Goal: Task Accomplishment & Management: Use online tool/utility

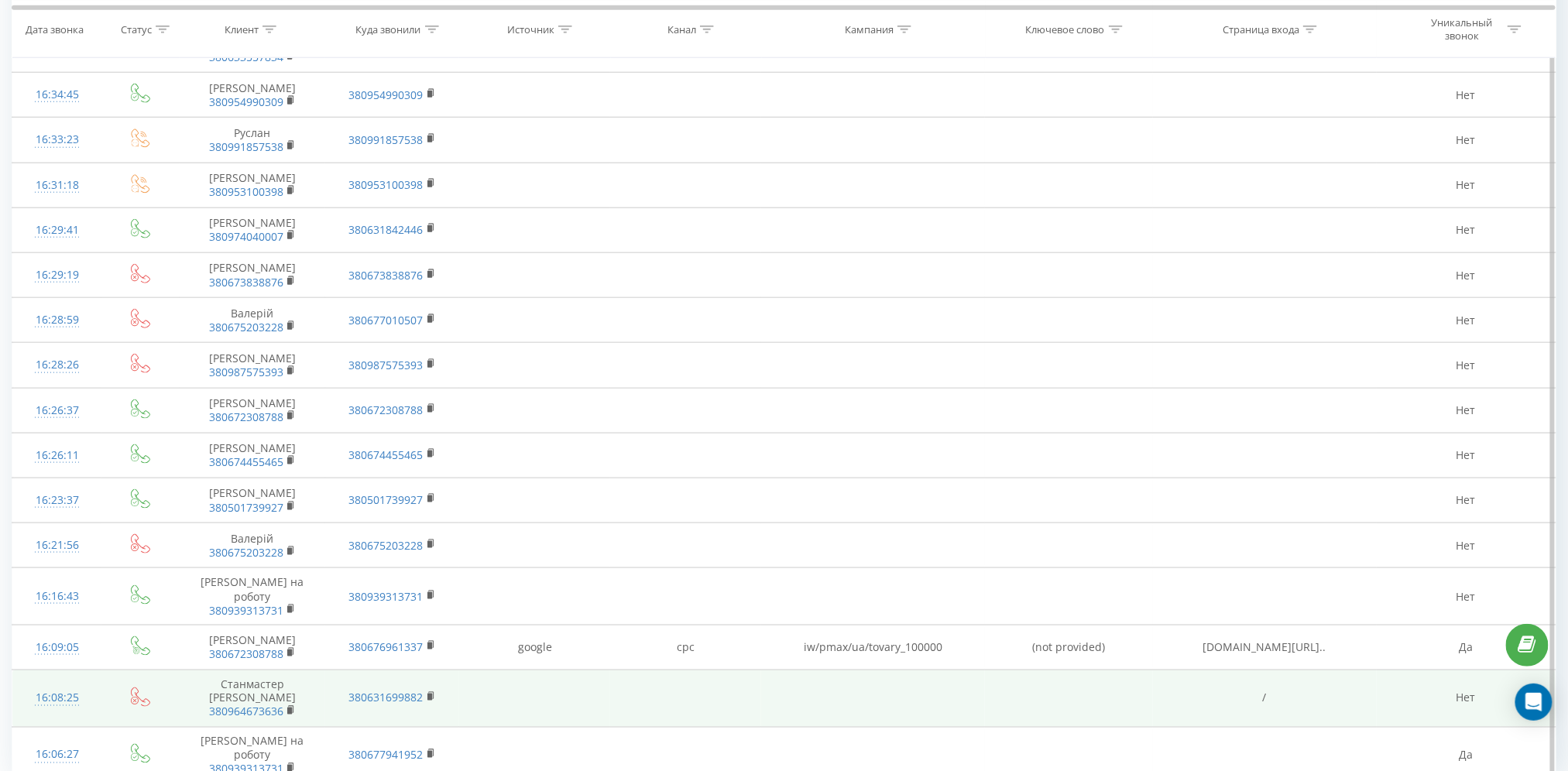
scroll to position [682, 0]
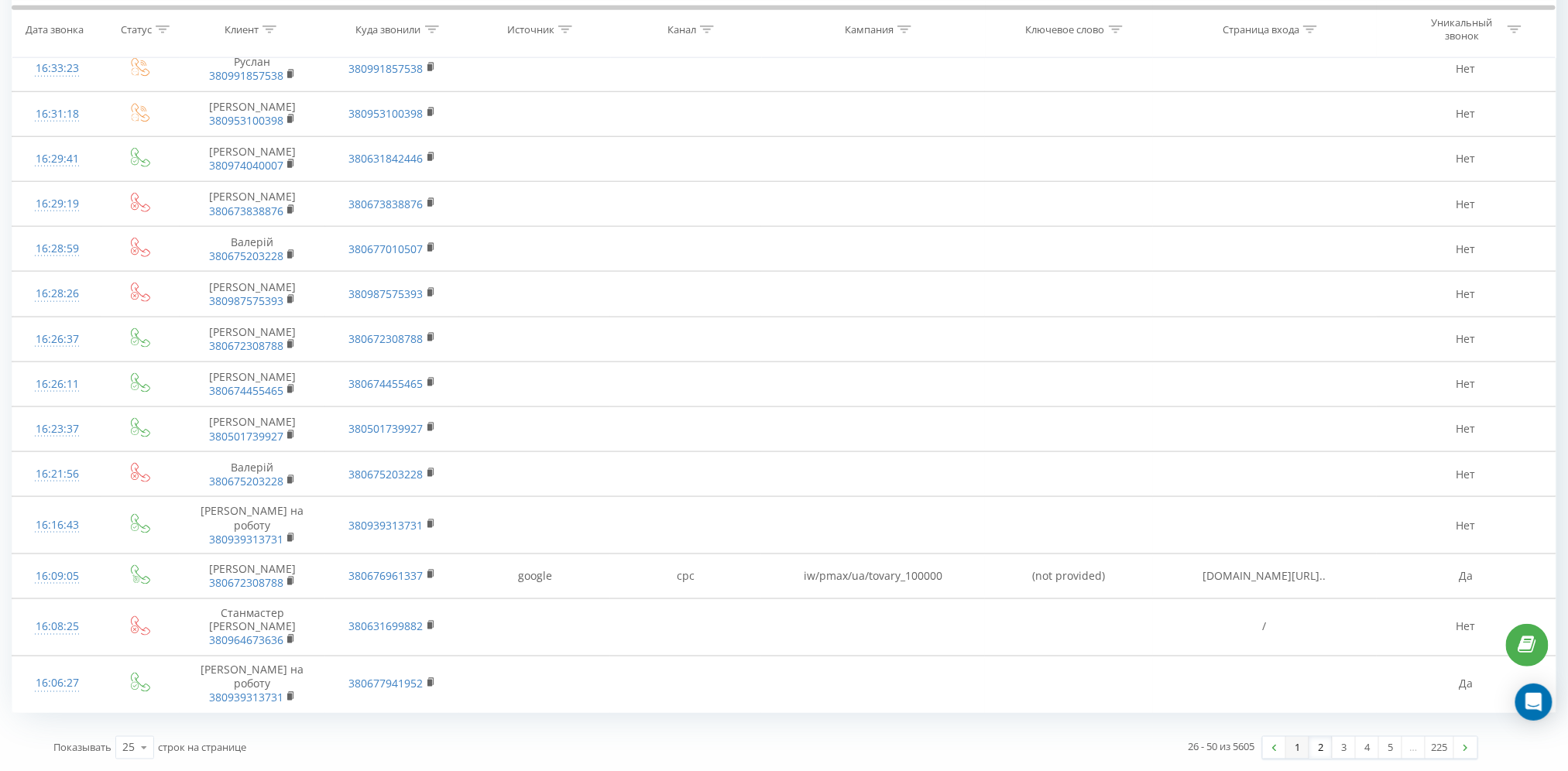
click at [1302, 748] on link "1" at bounding box center [1297, 747] width 23 height 22
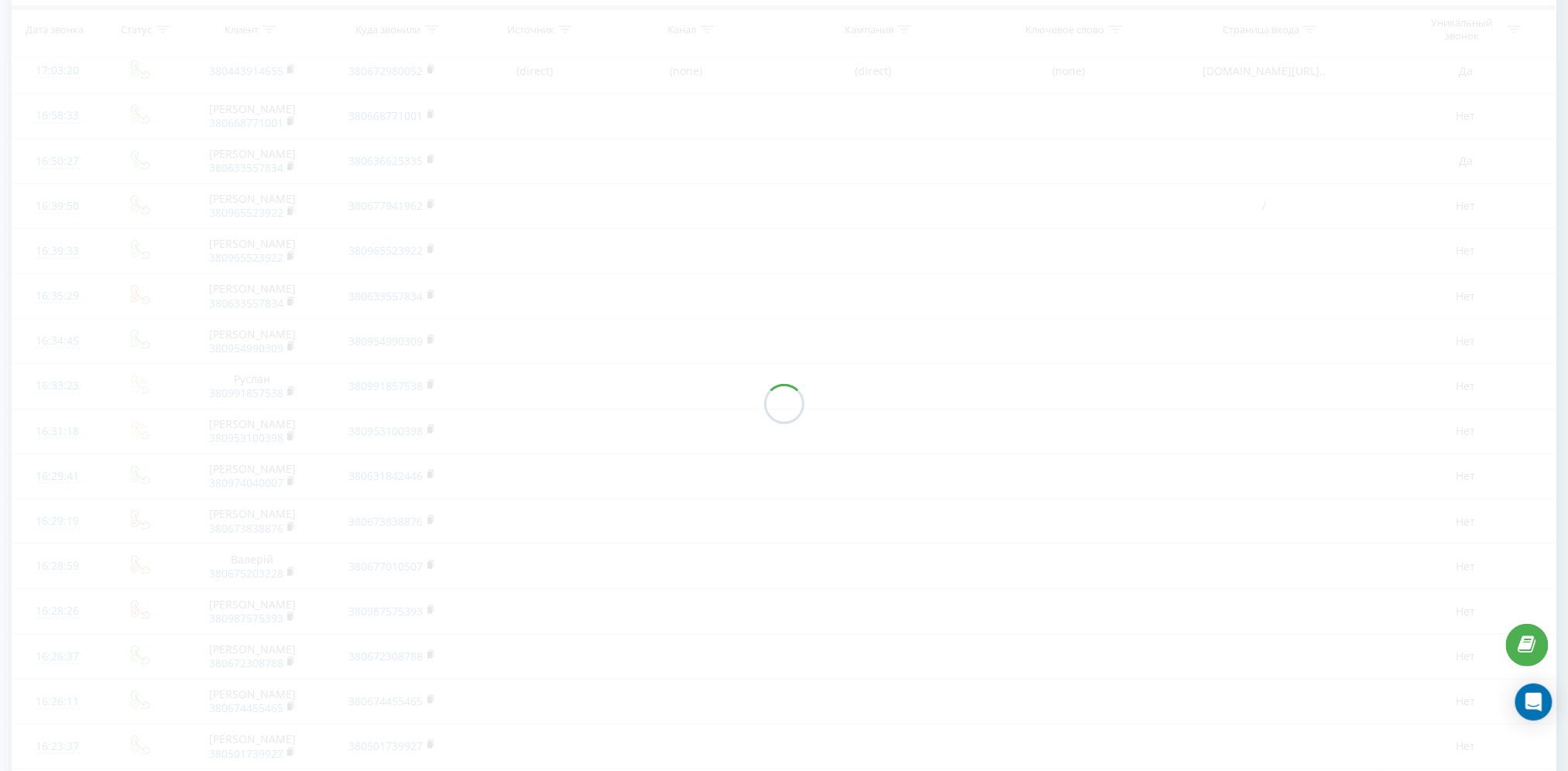
scroll to position [102, 0]
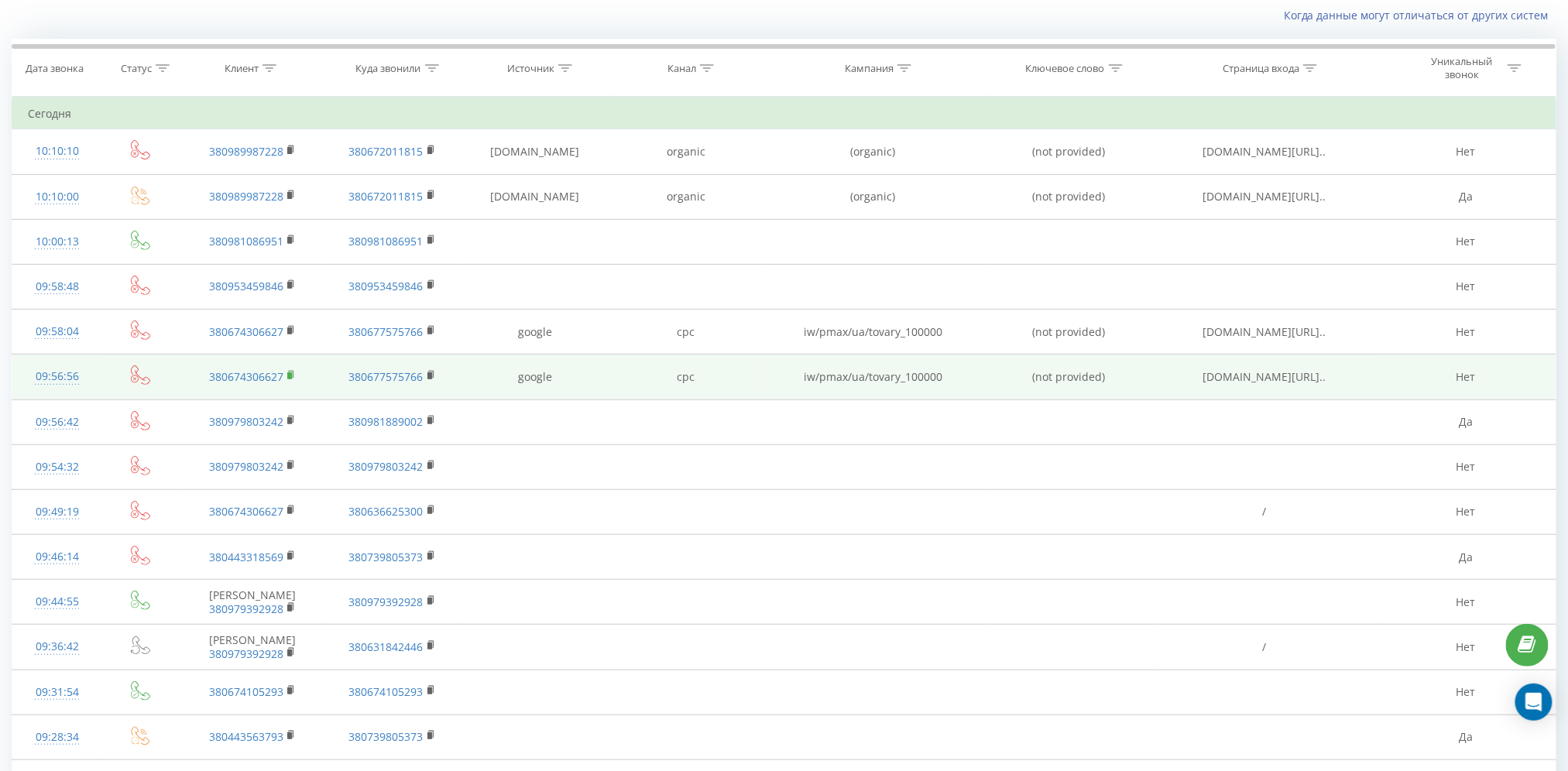
click at [291, 372] on rect at bounding box center [289, 375] width 5 height 7
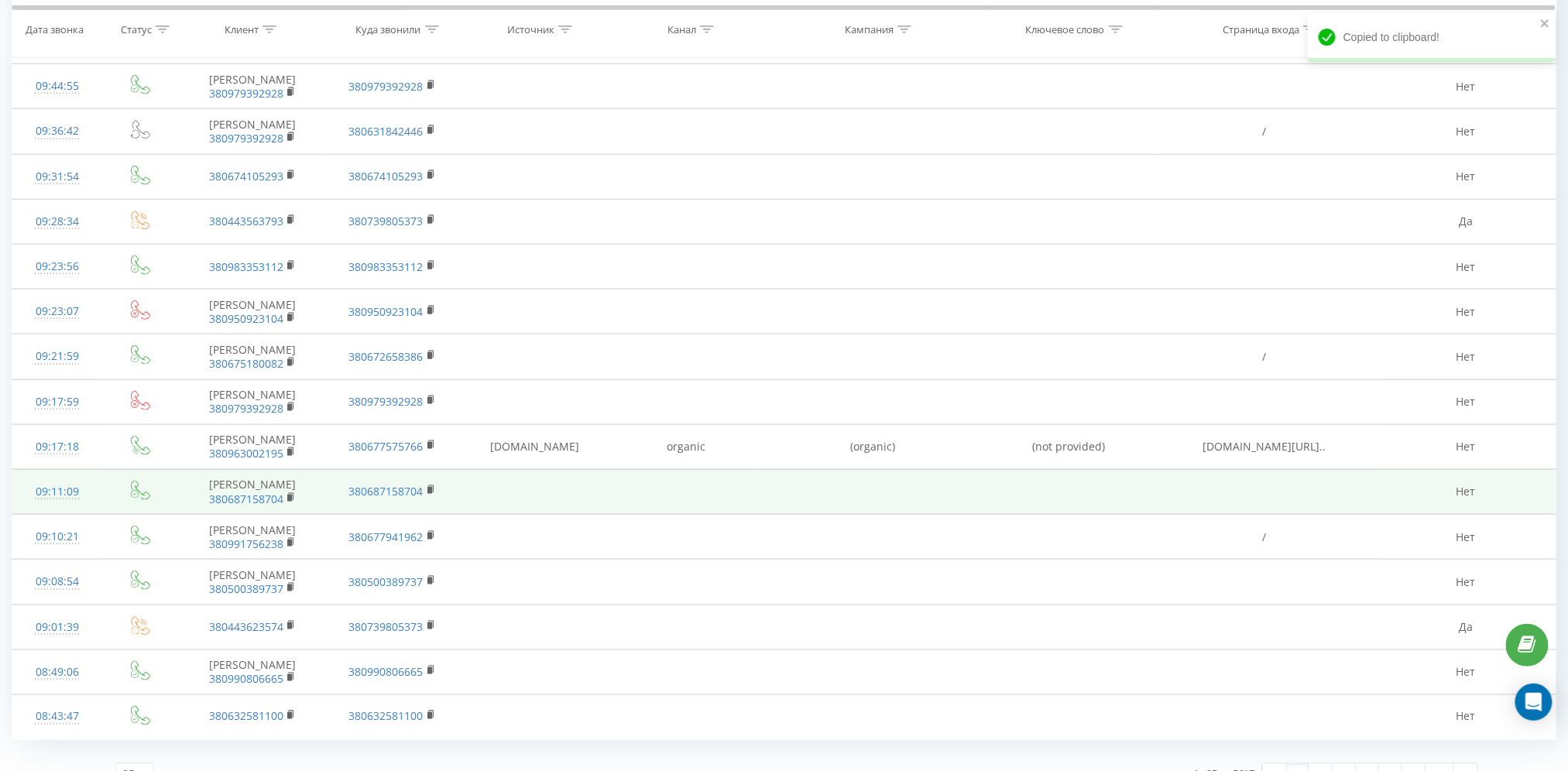
scroll to position [646, 0]
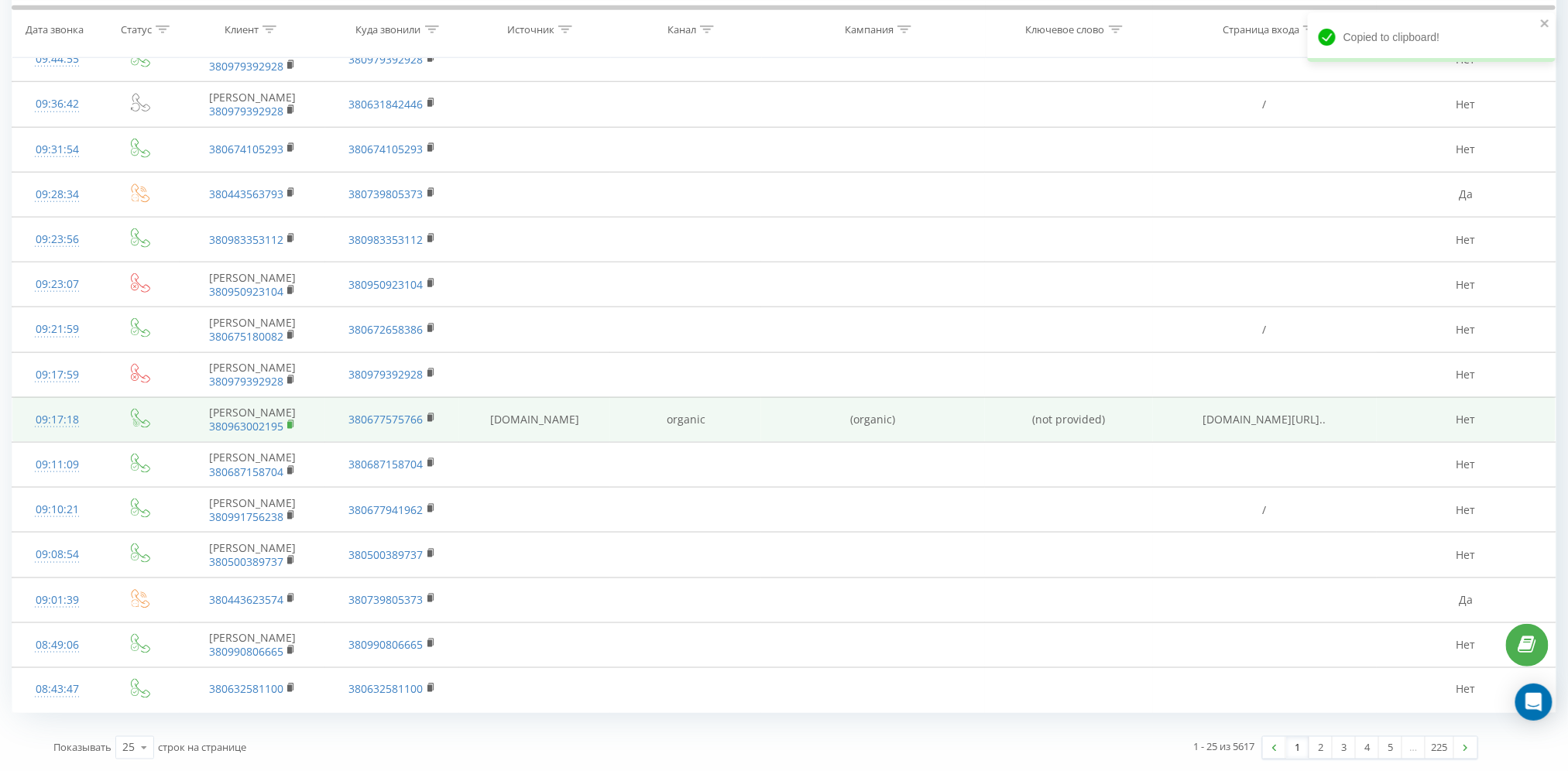
click at [290, 423] on rect at bounding box center [289, 425] width 5 height 7
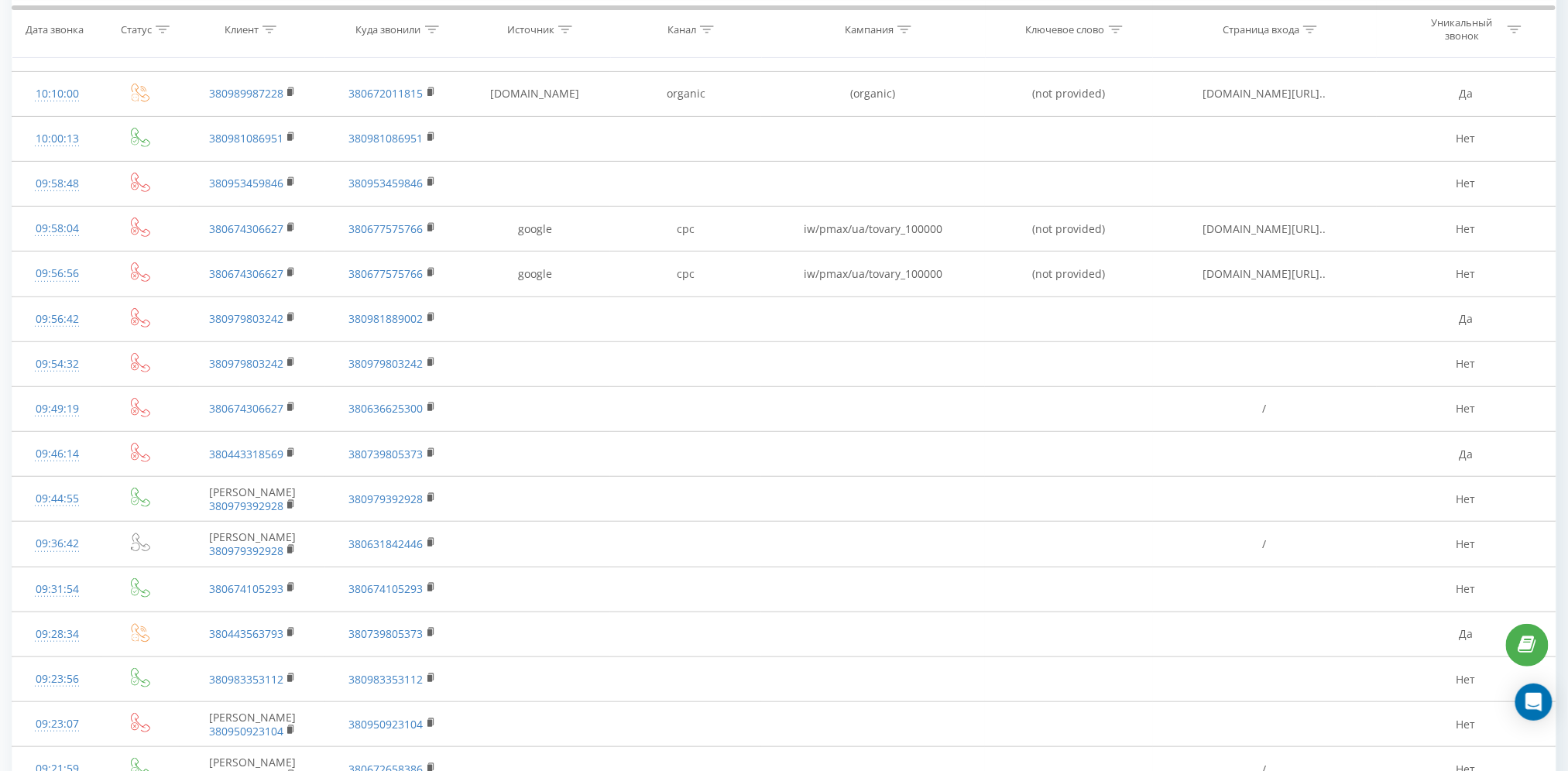
scroll to position [129, 0]
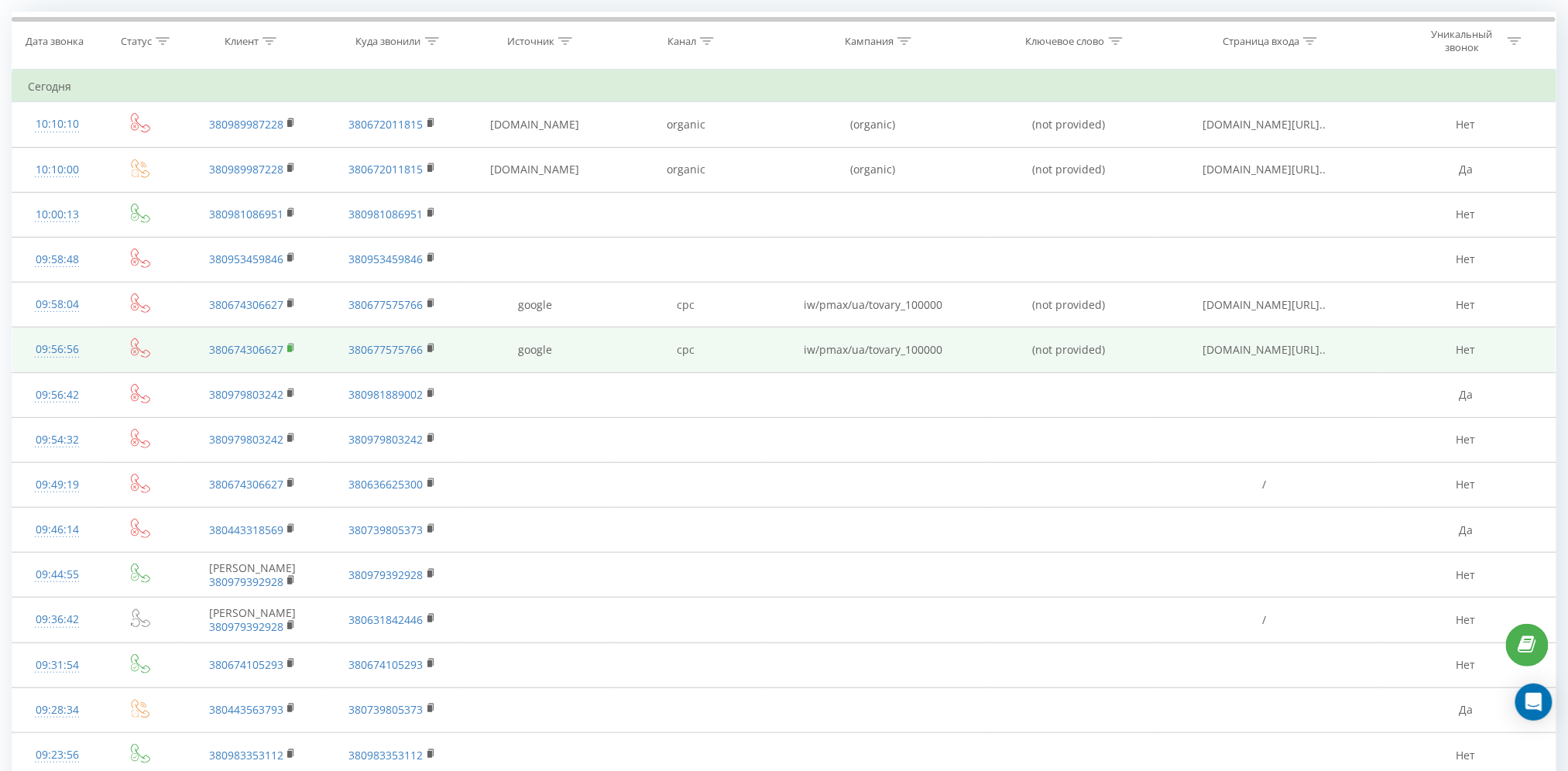
click at [291, 343] on icon at bounding box center [292, 346] width 6 height 7
click at [294, 347] on icon at bounding box center [291, 347] width 9 height 11
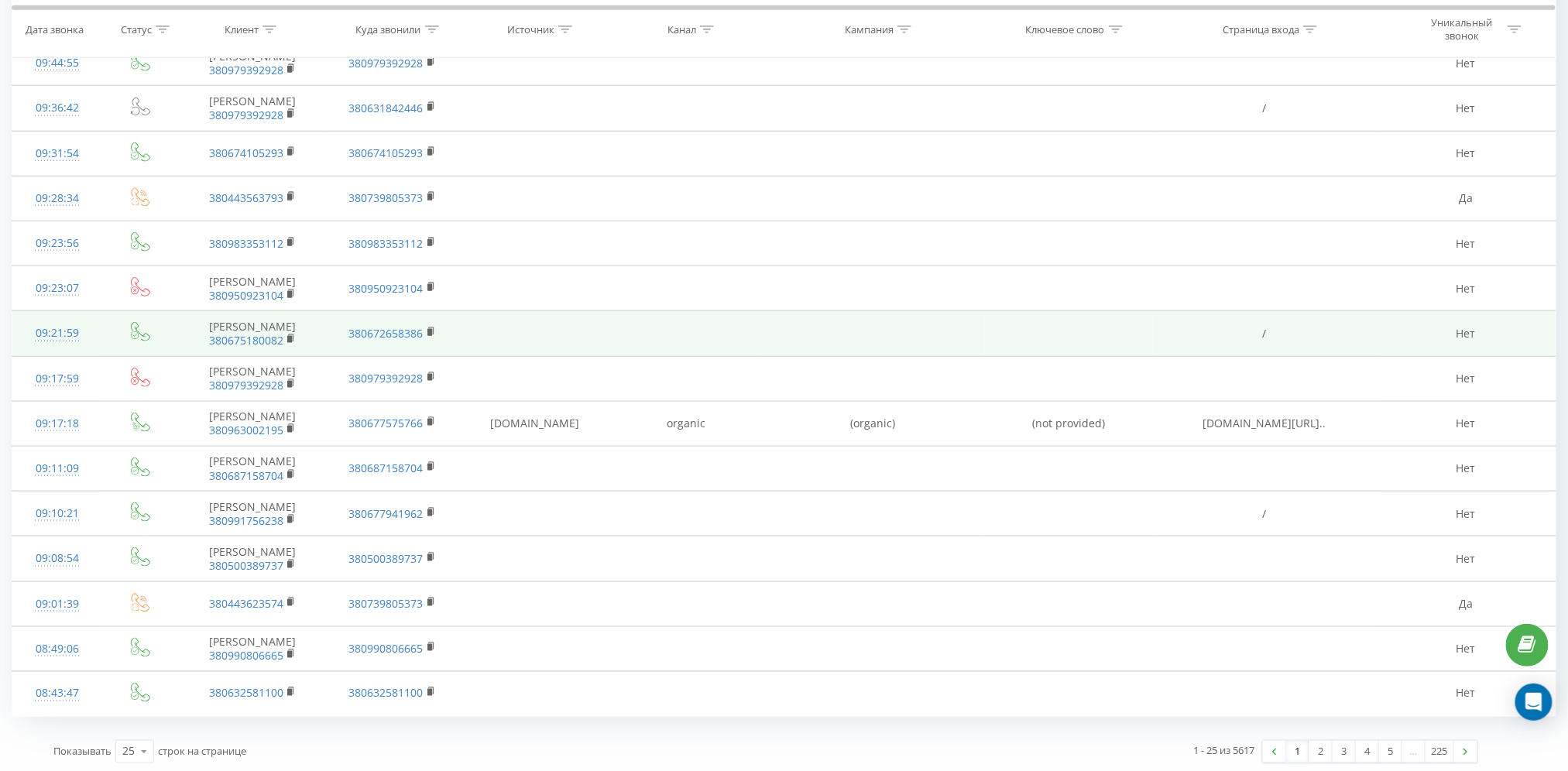
scroll to position [646, 0]
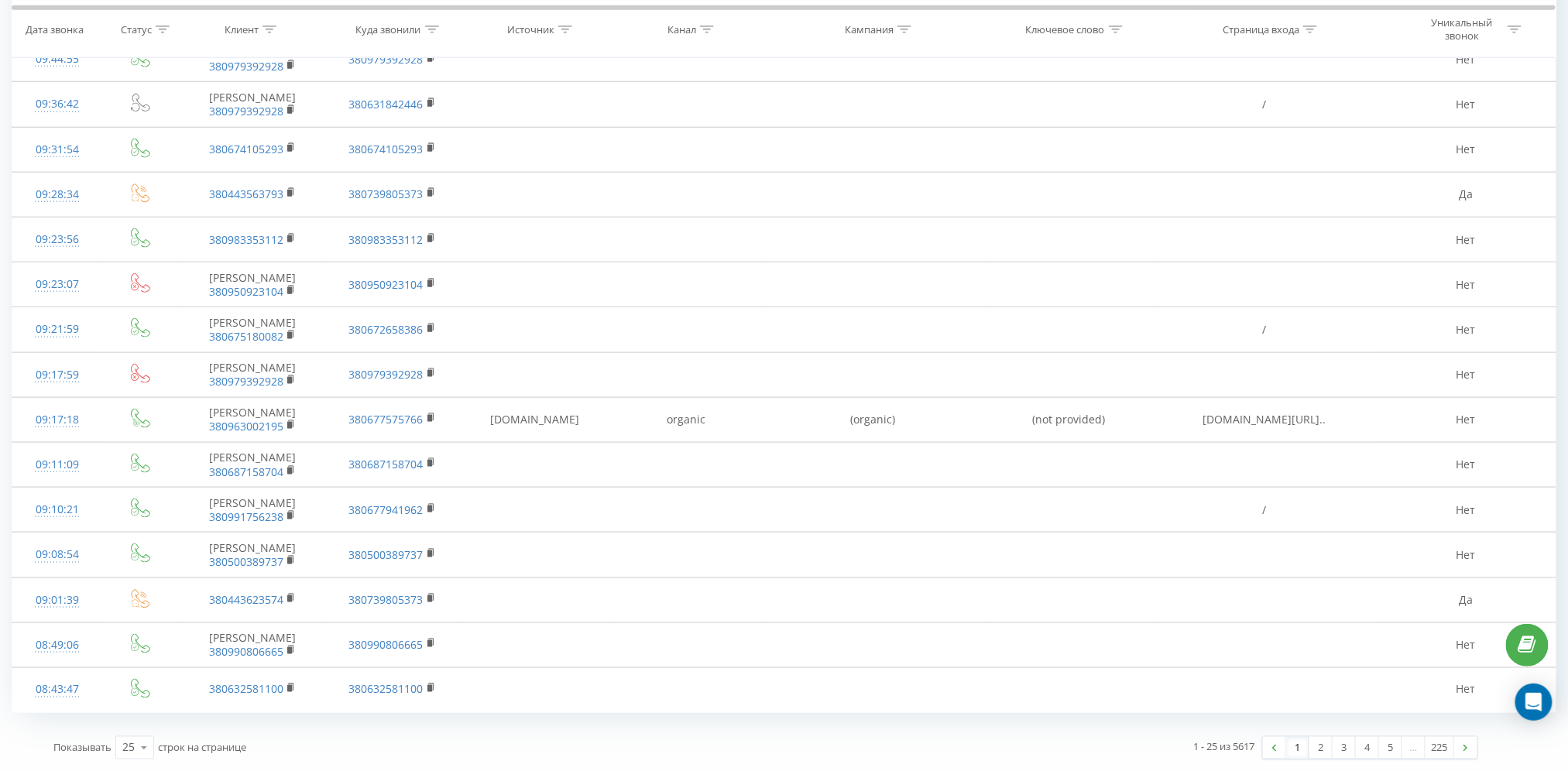
click at [1294, 749] on link "1" at bounding box center [1297, 747] width 23 height 22
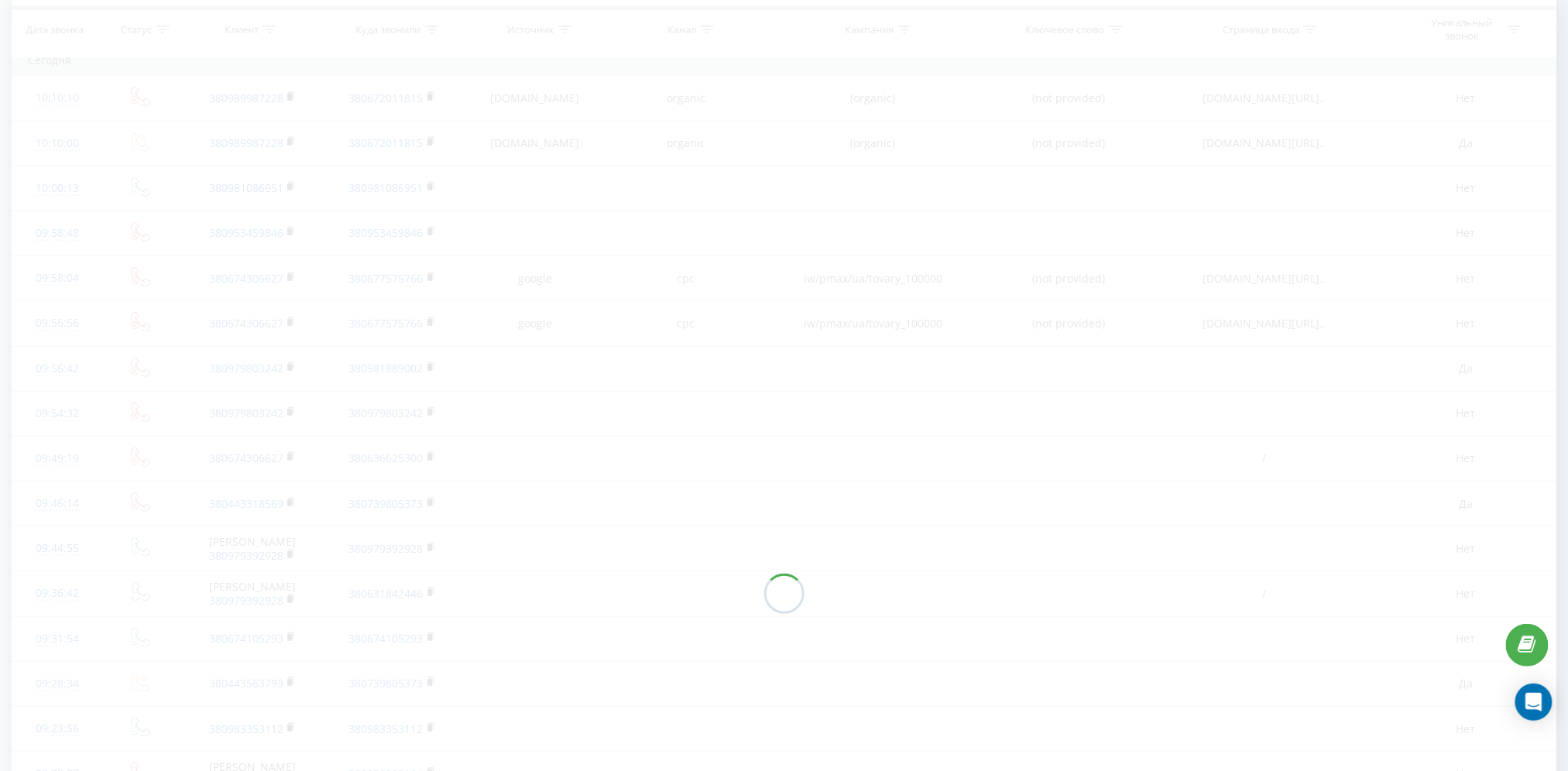
scroll to position [102, 0]
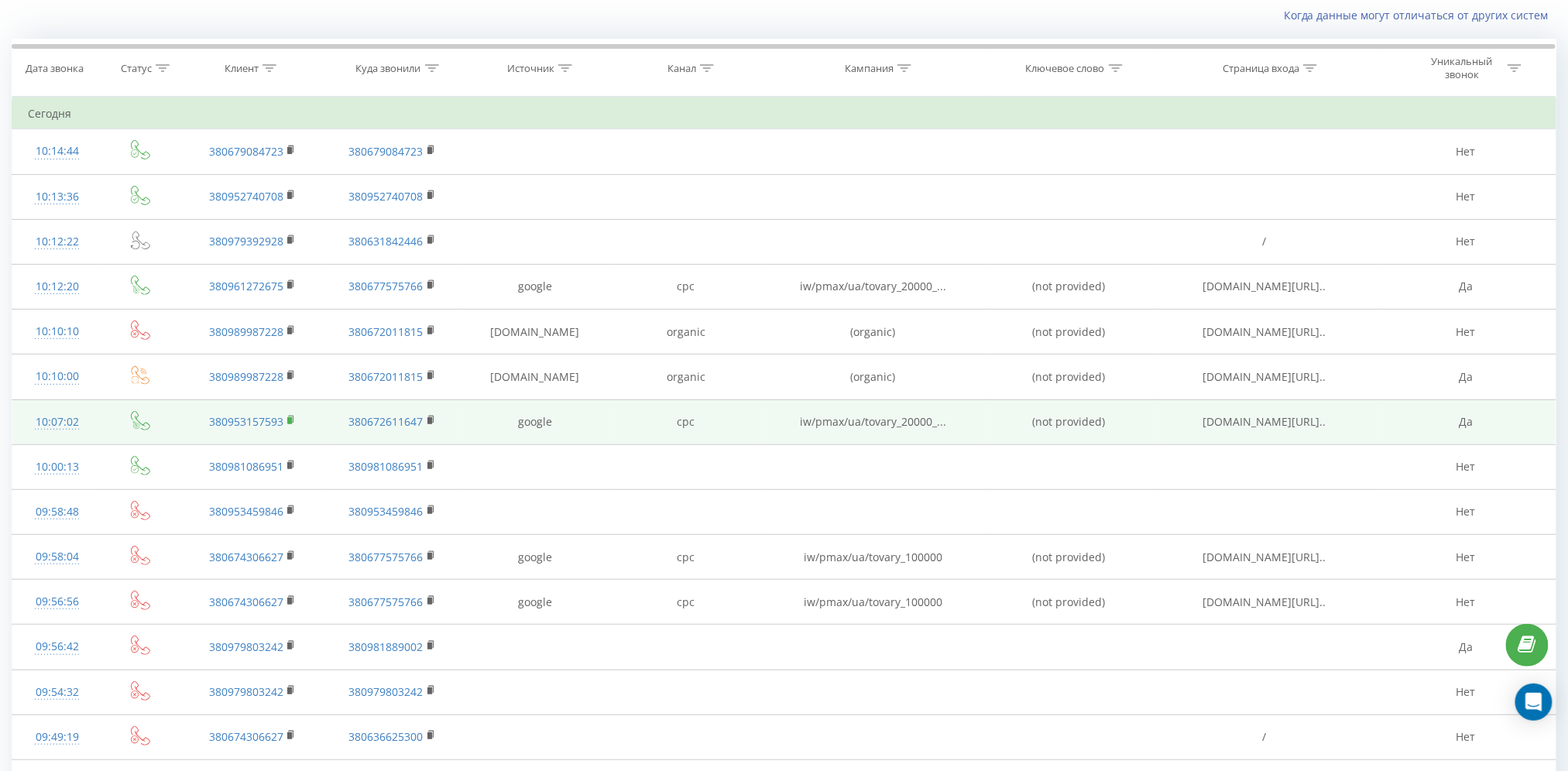
click at [288, 424] on icon at bounding box center [291, 420] width 9 height 11
click at [289, 416] on icon at bounding box center [292, 419] width 6 height 7
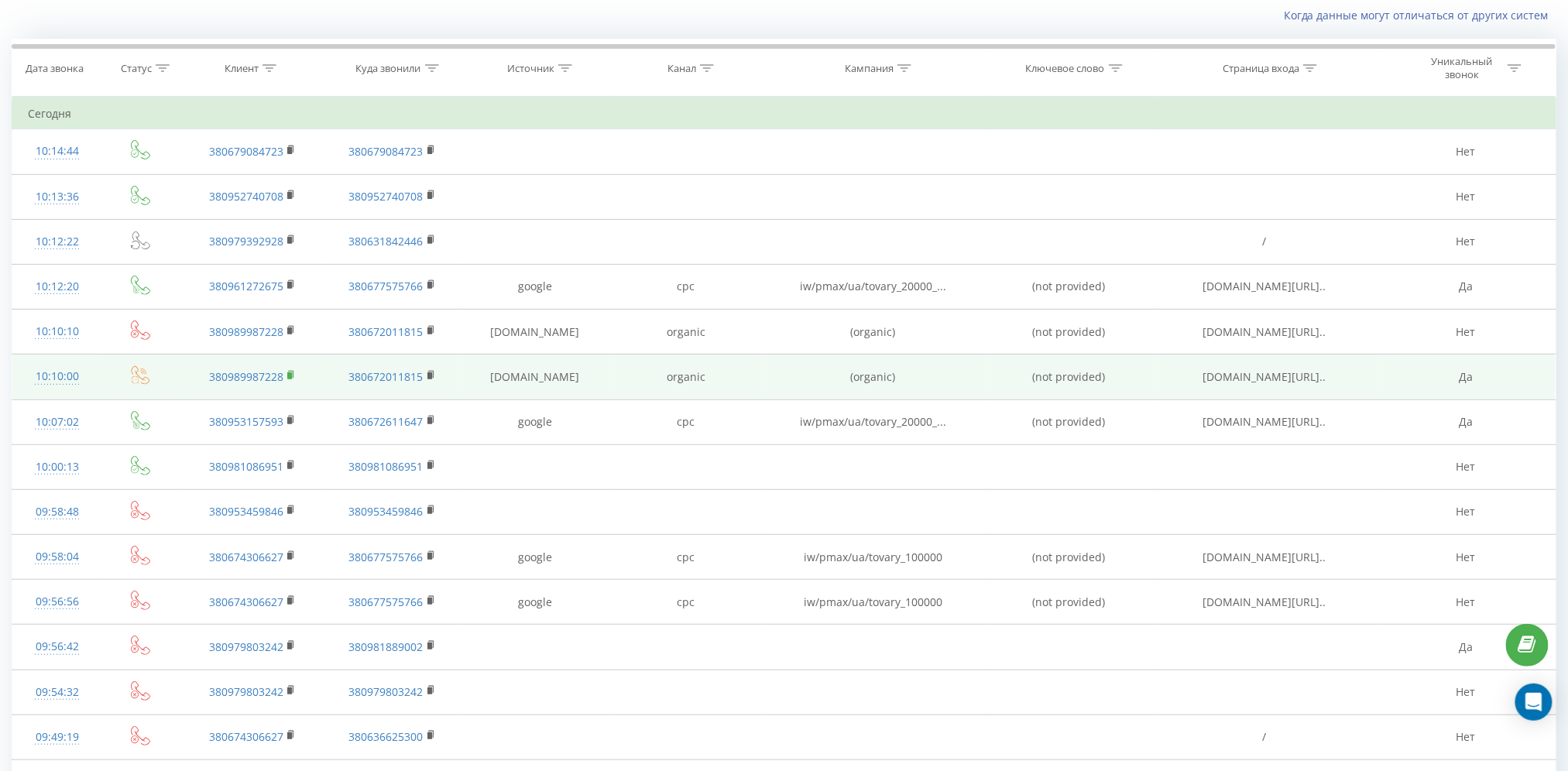
click at [292, 378] on rect at bounding box center [289, 375] width 5 height 7
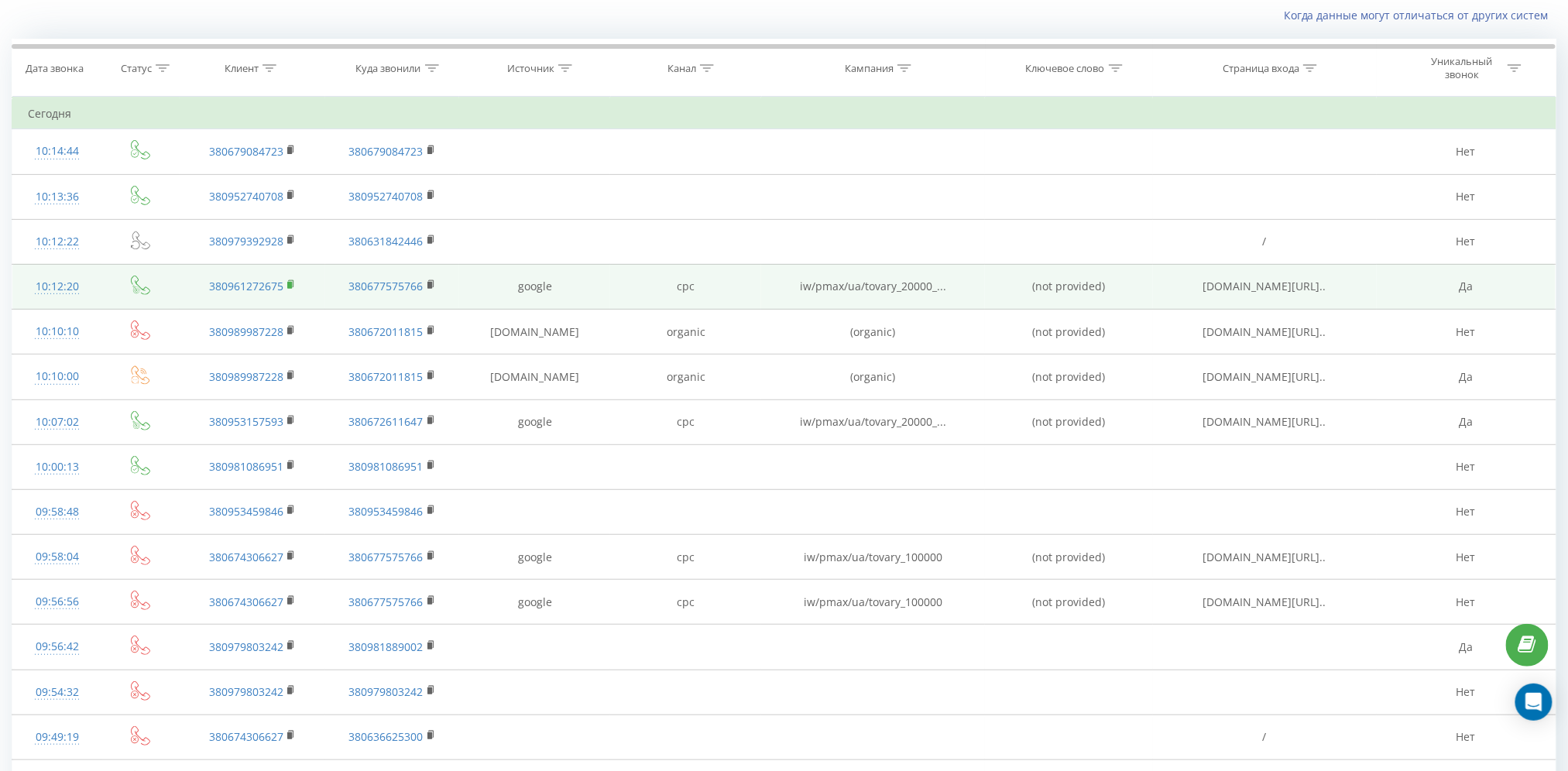
click at [287, 283] on icon at bounding box center [291, 284] width 9 height 11
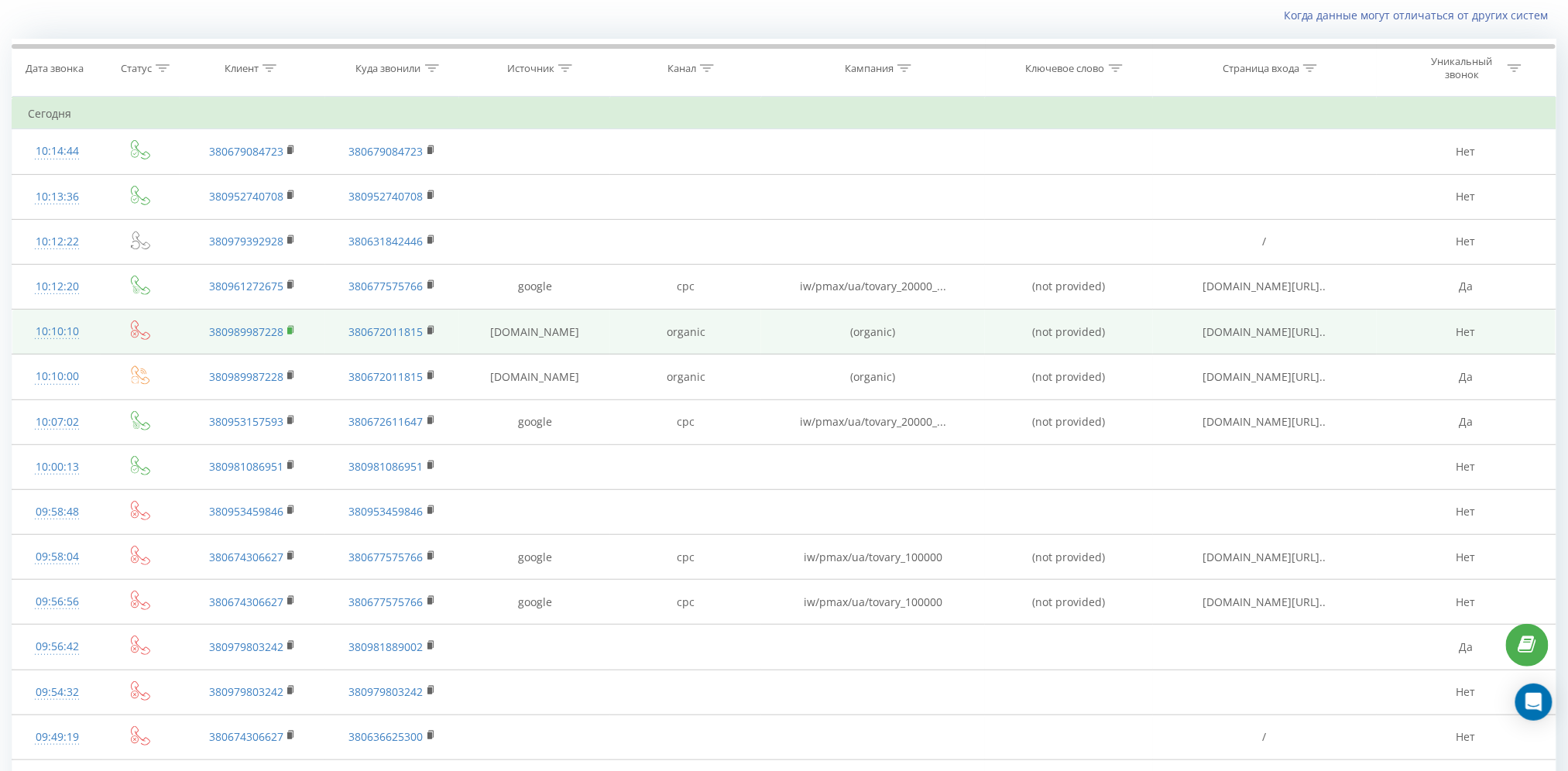
click at [295, 328] on icon at bounding box center [291, 330] width 9 height 11
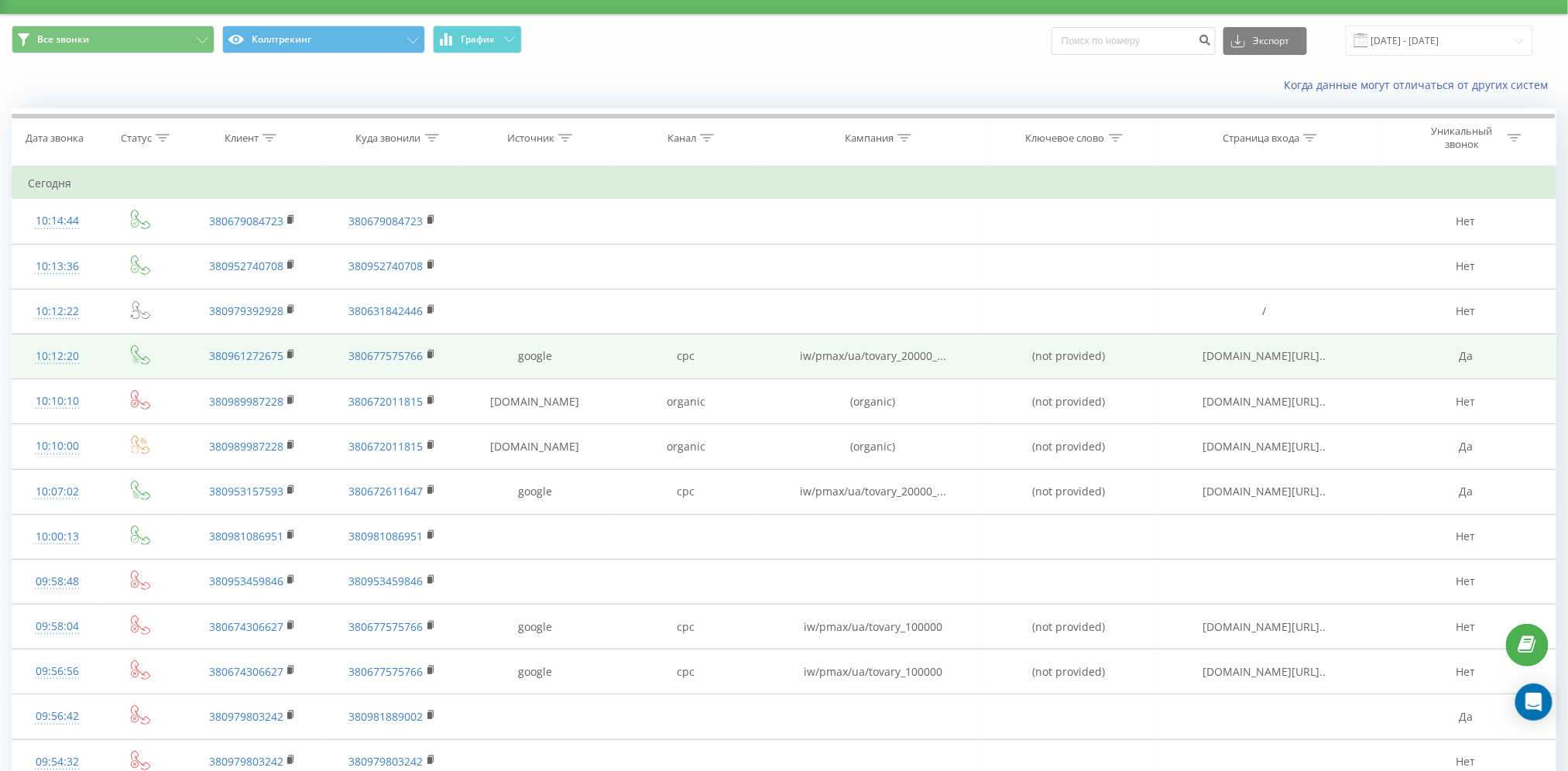
scroll to position [0, 0]
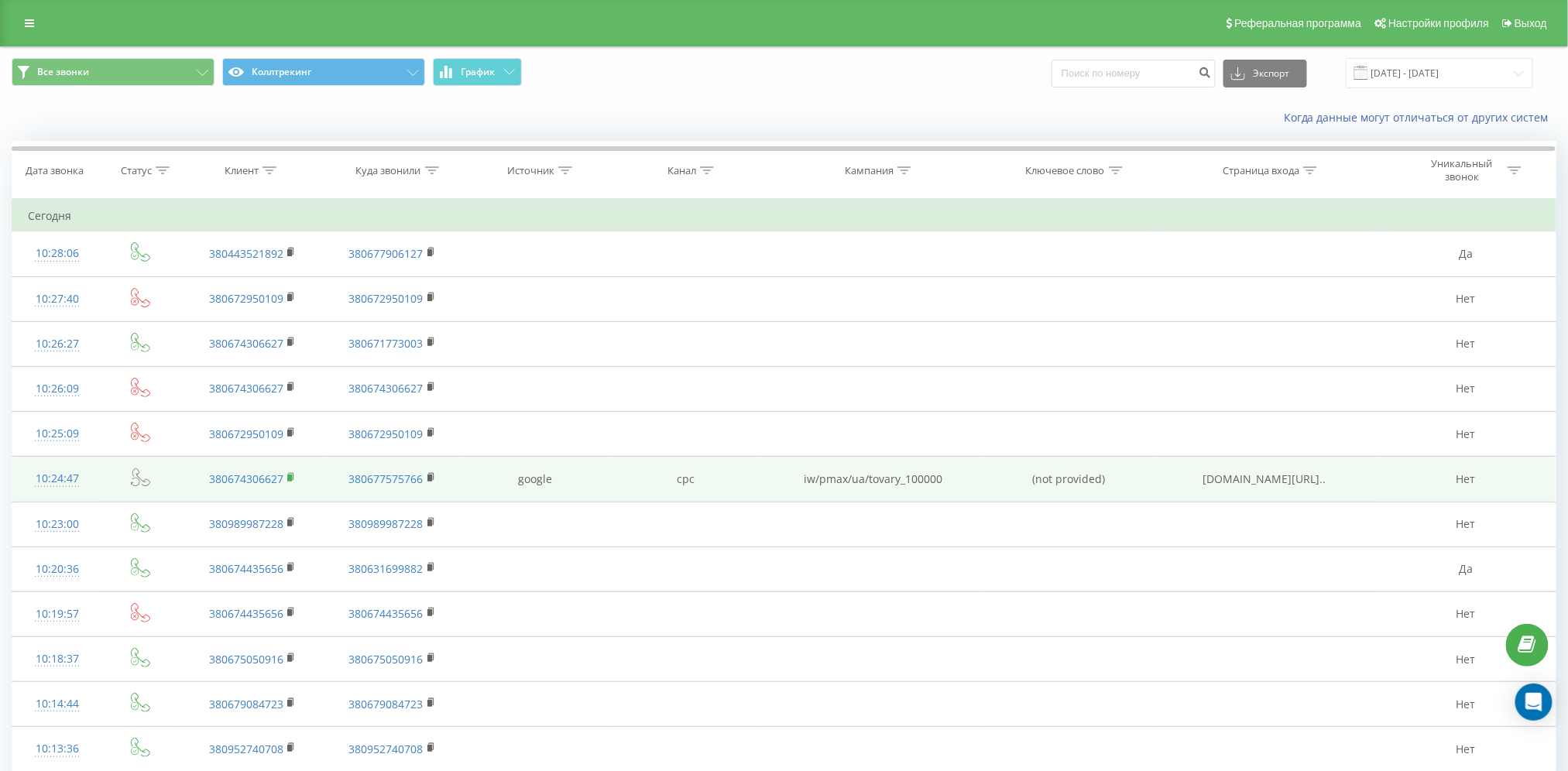
click at [290, 477] on rect at bounding box center [289, 477] width 5 height 7
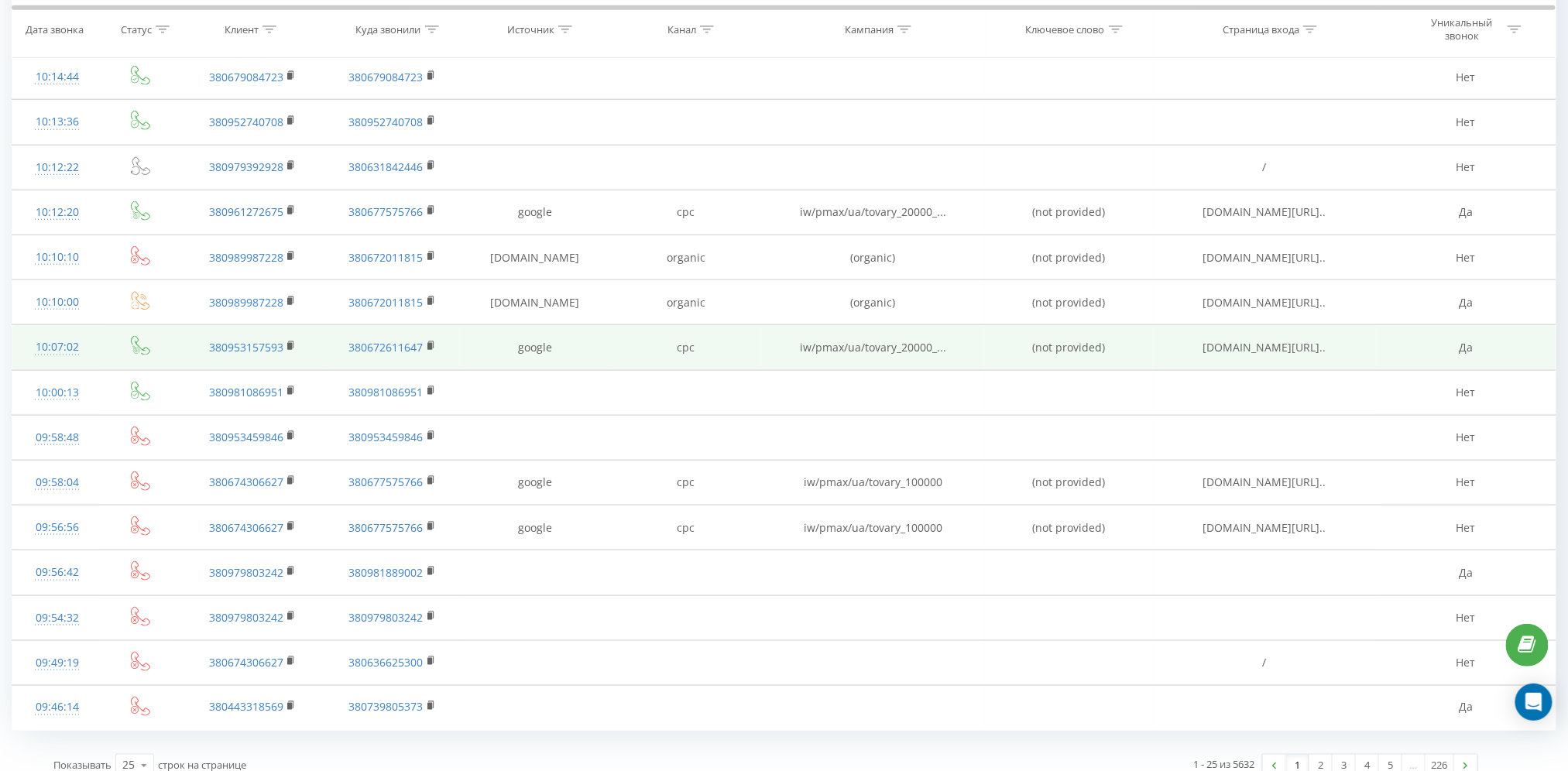
scroll to position [439, 0]
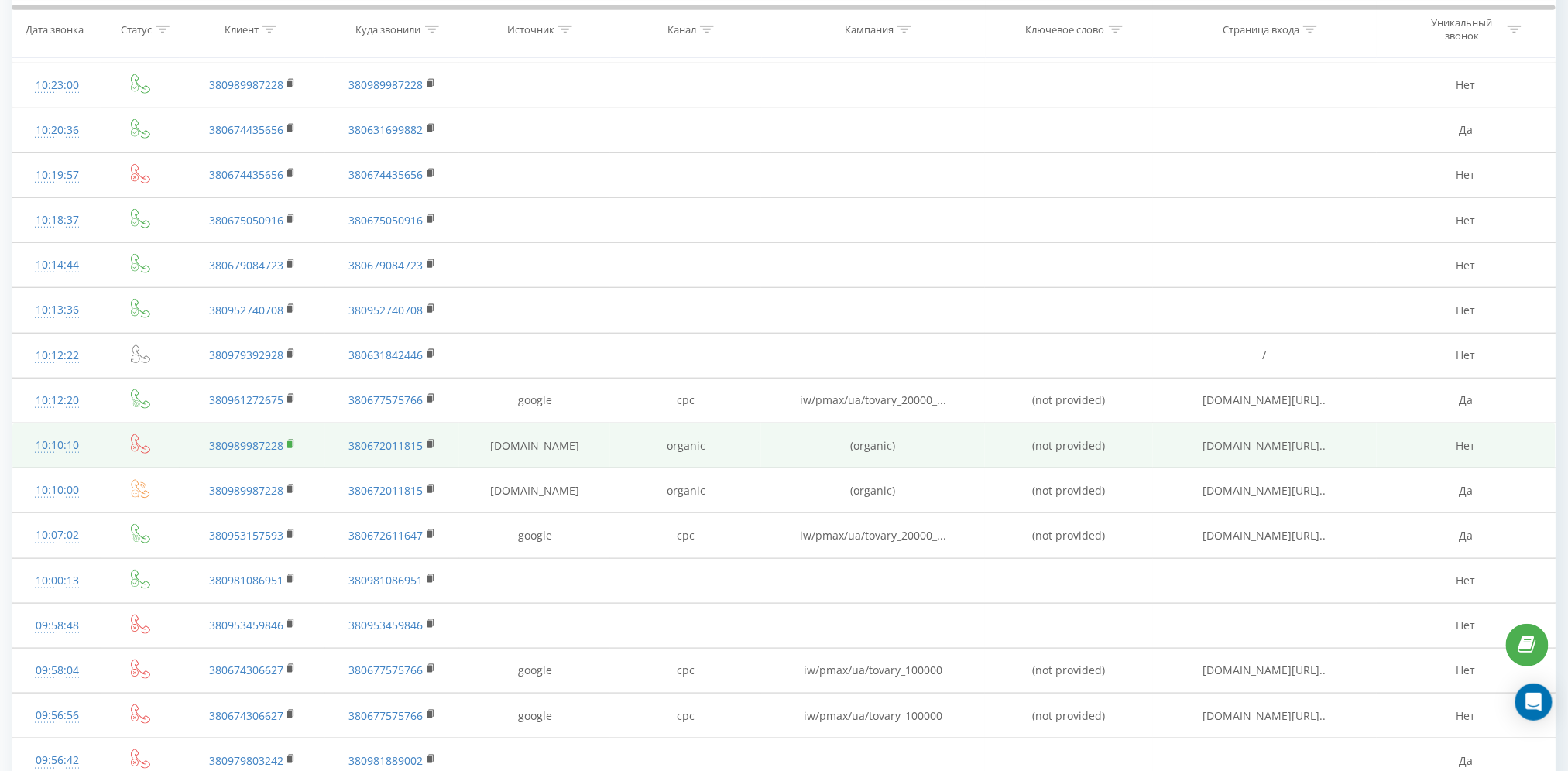
click at [292, 441] on rect at bounding box center [289, 443] width 5 height 7
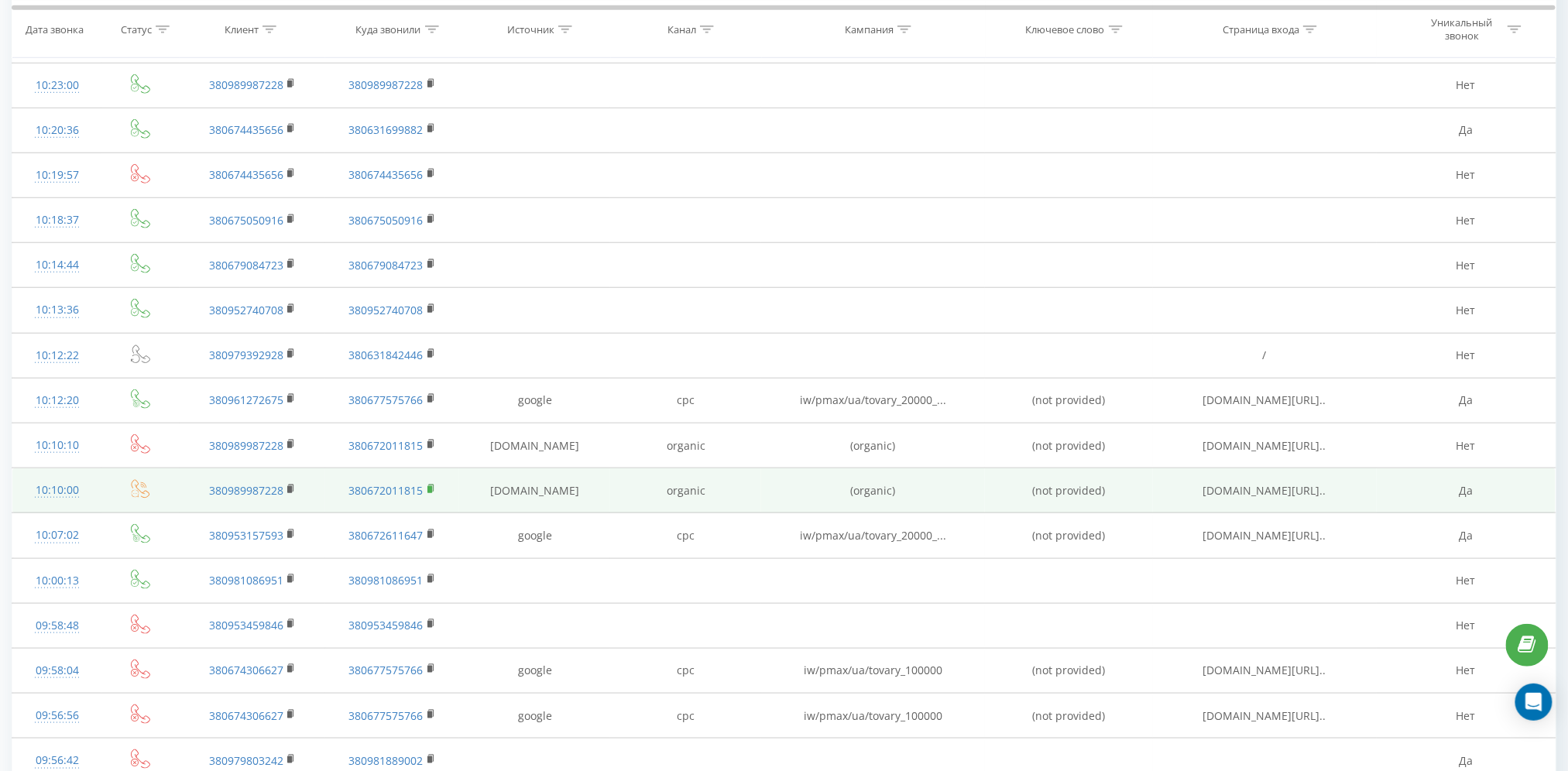
click at [429, 489] on rect at bounding box center [430, 489] width 5 height 7
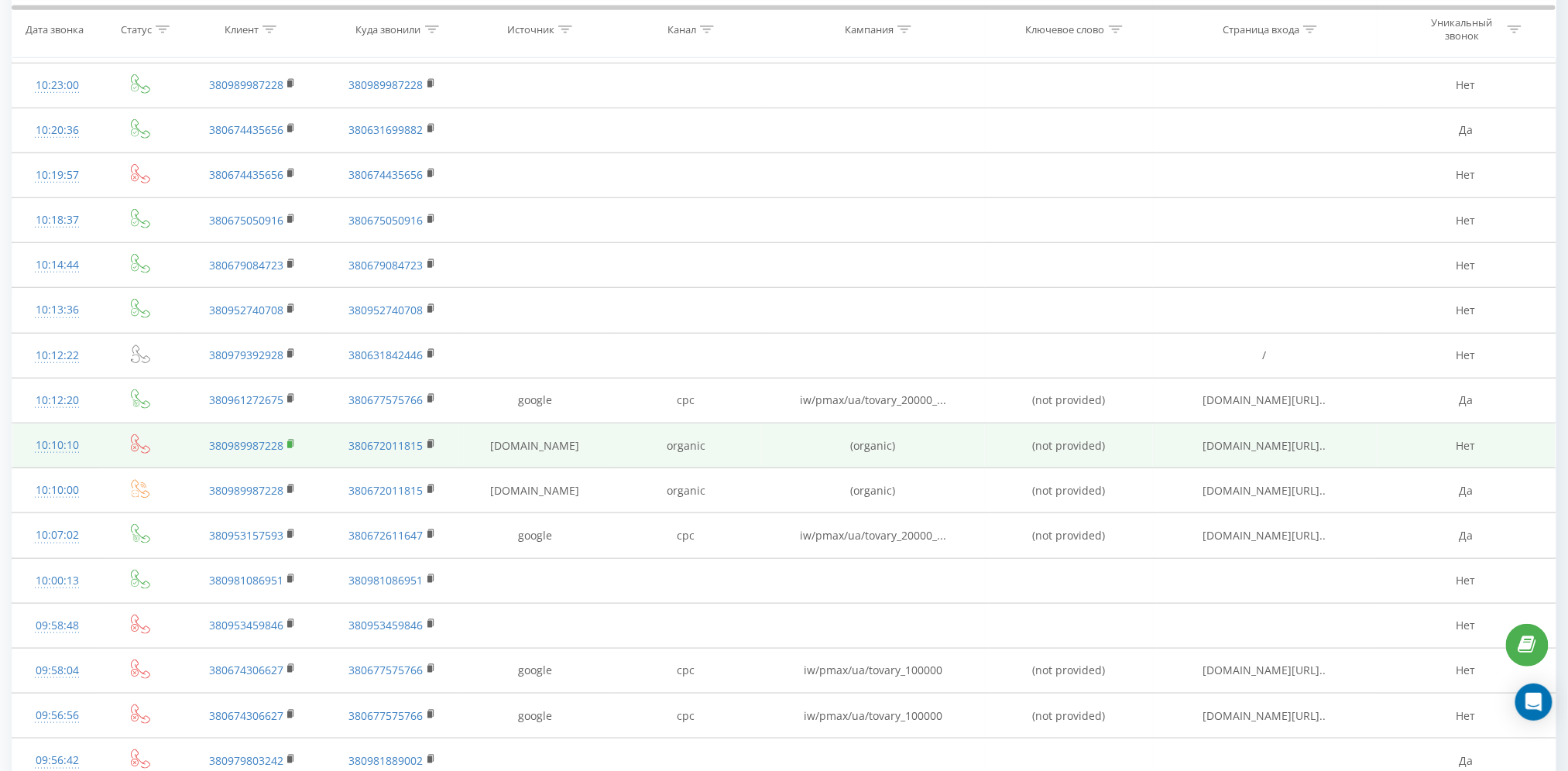
click at [294, 443] on icon at bounding box center [291, 444] width 9 height 11
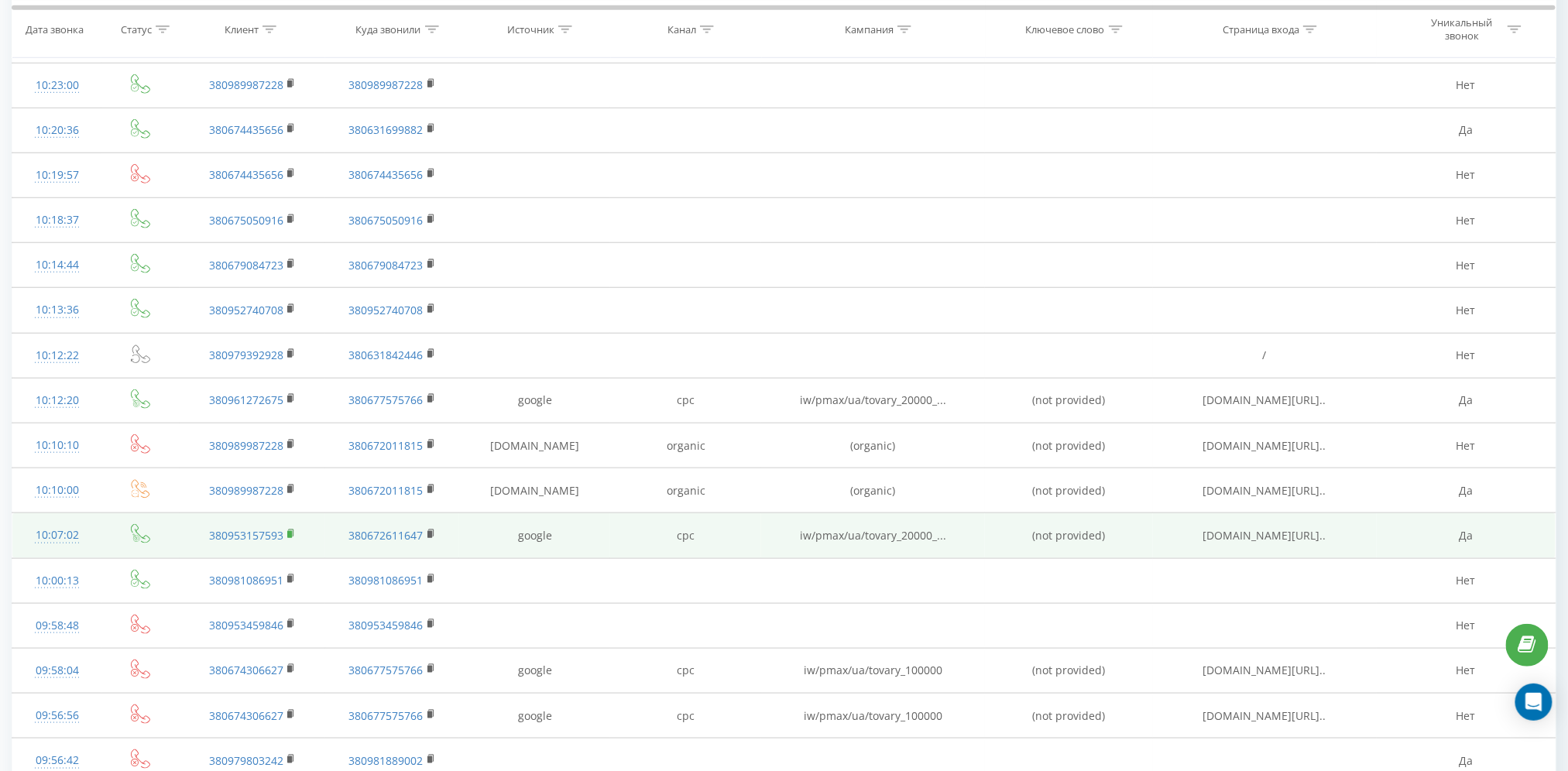
click at [290, 532] on rect at bounding box center [289, 534] width 5 height 7
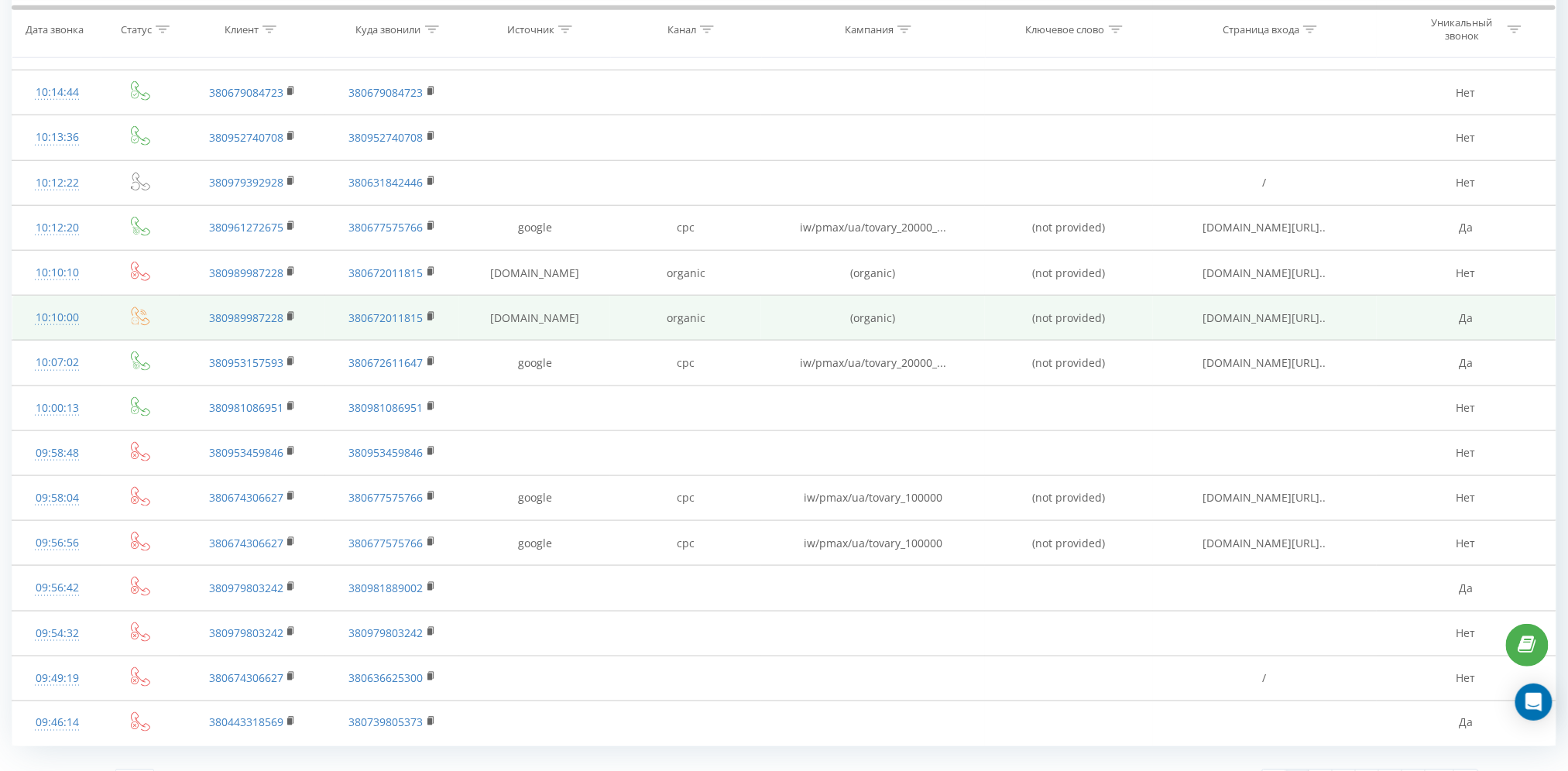
scroll to position [646, 0]
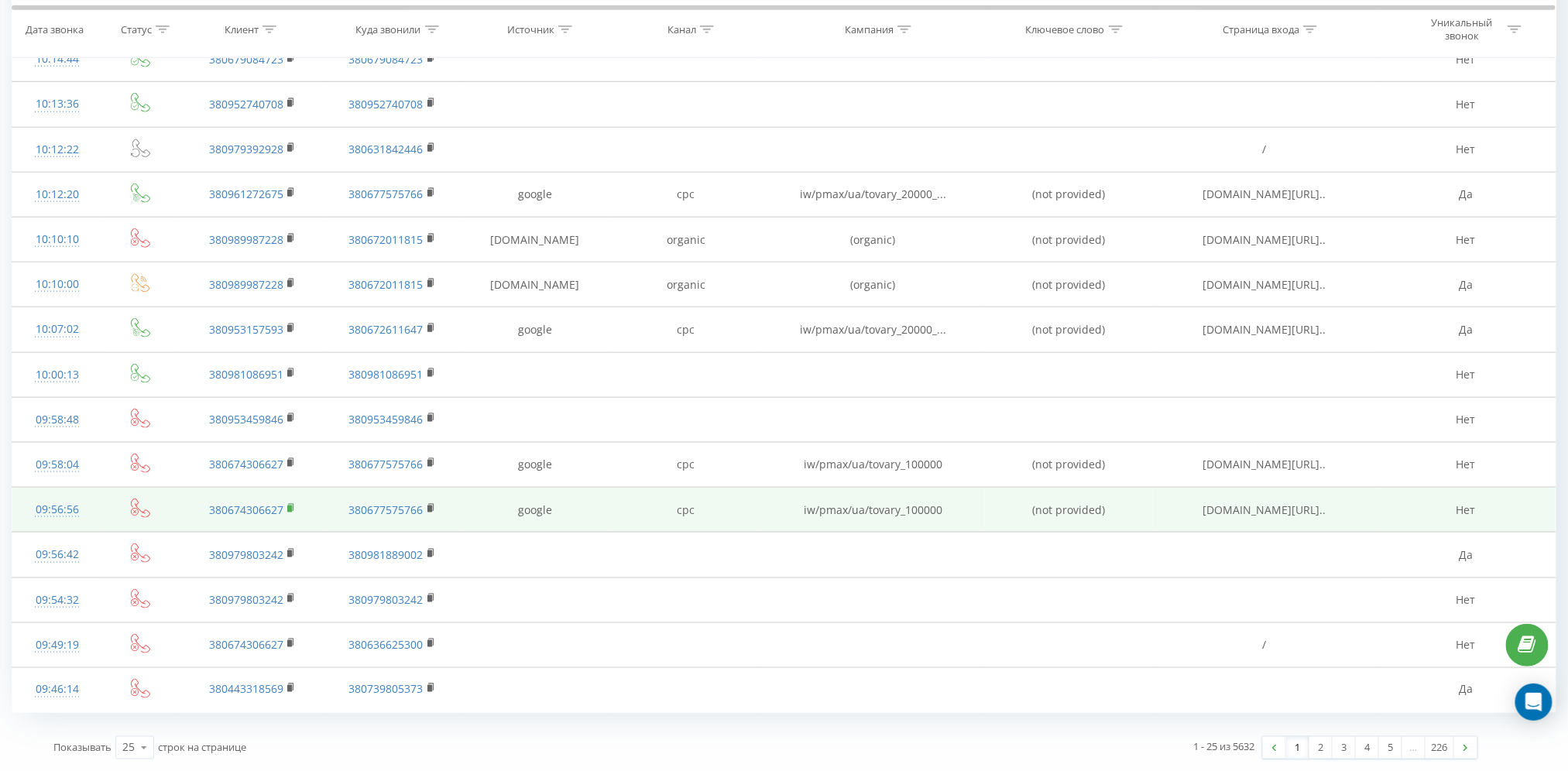
click at [290, 507] on rect at bounding box center [289, 508] width 5 height 7
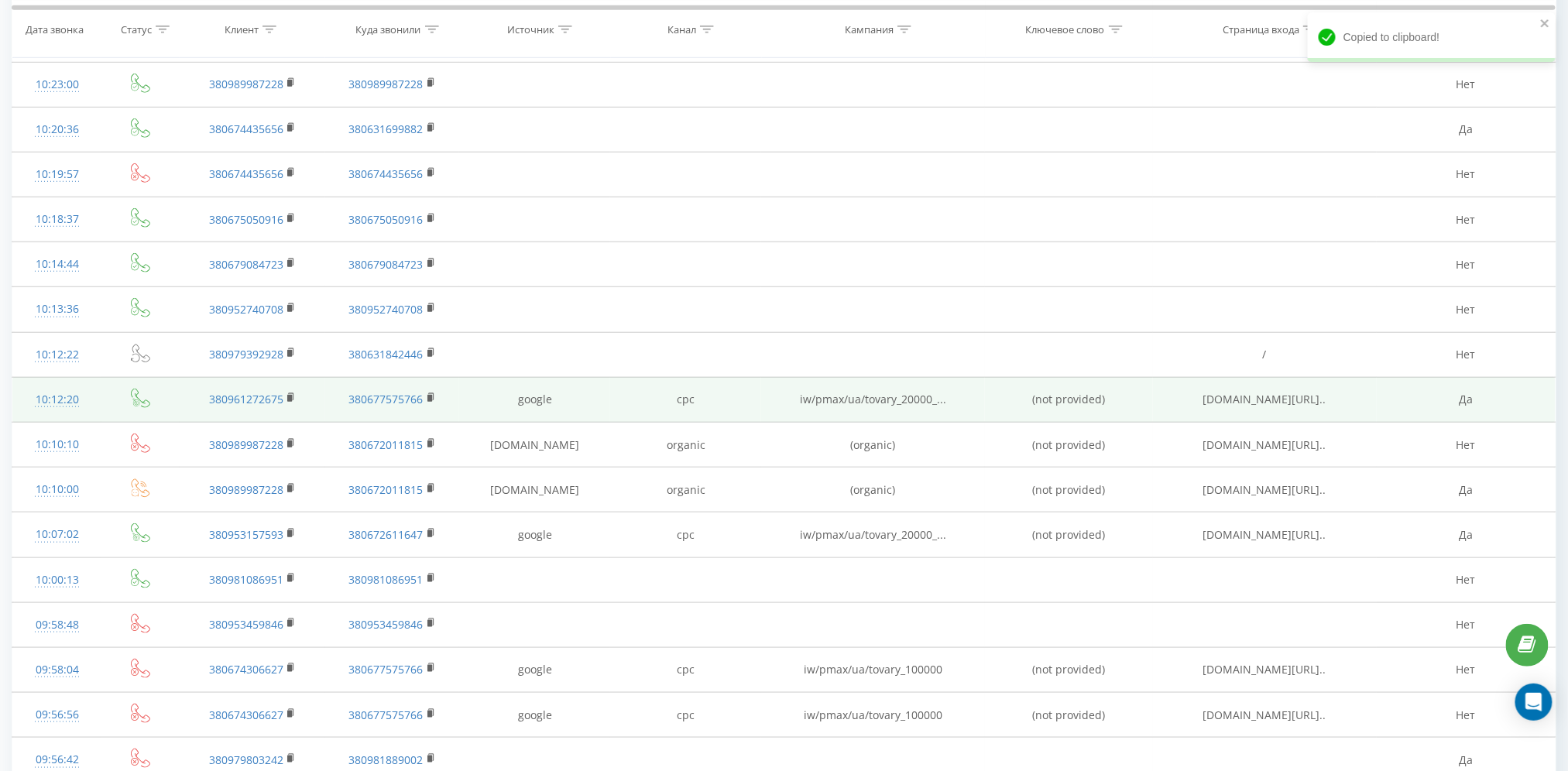
scroll to position [439, 0]
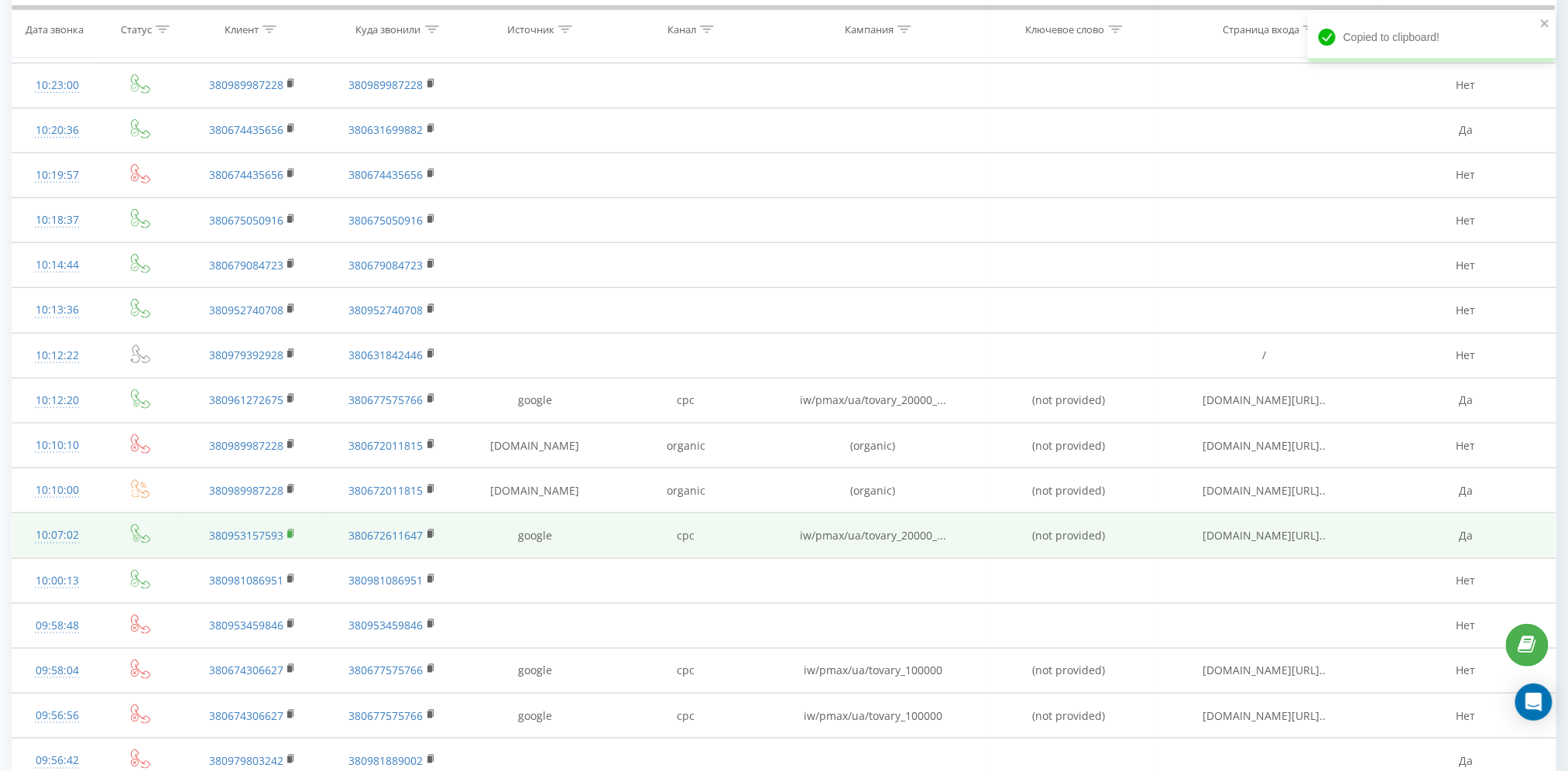
click at [295, 536] on icon at bounding box center [291, 534] width 9 height 11
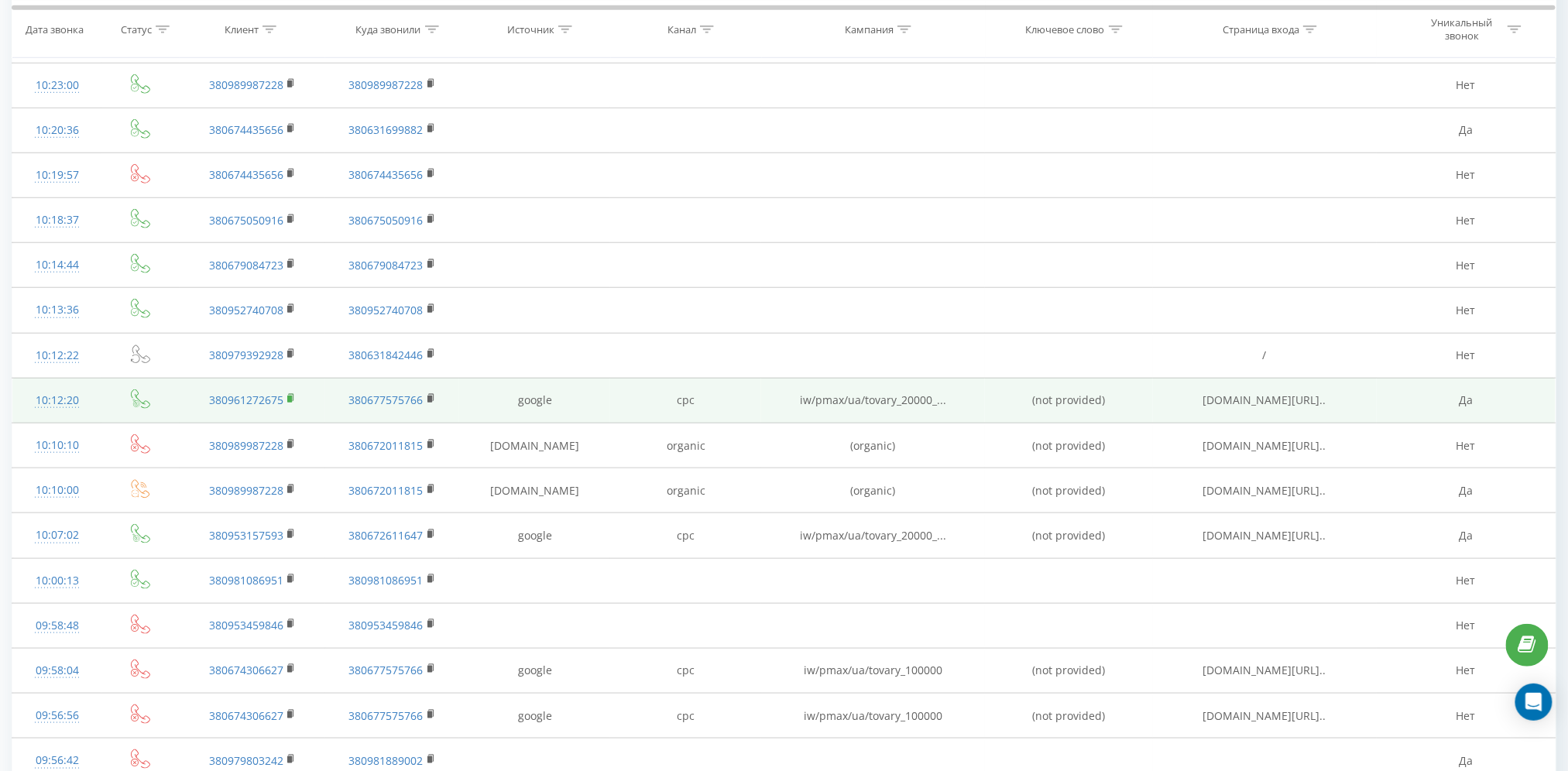
click at [290, 400] on rect at bounding box center [289, 399] width 5 height 7
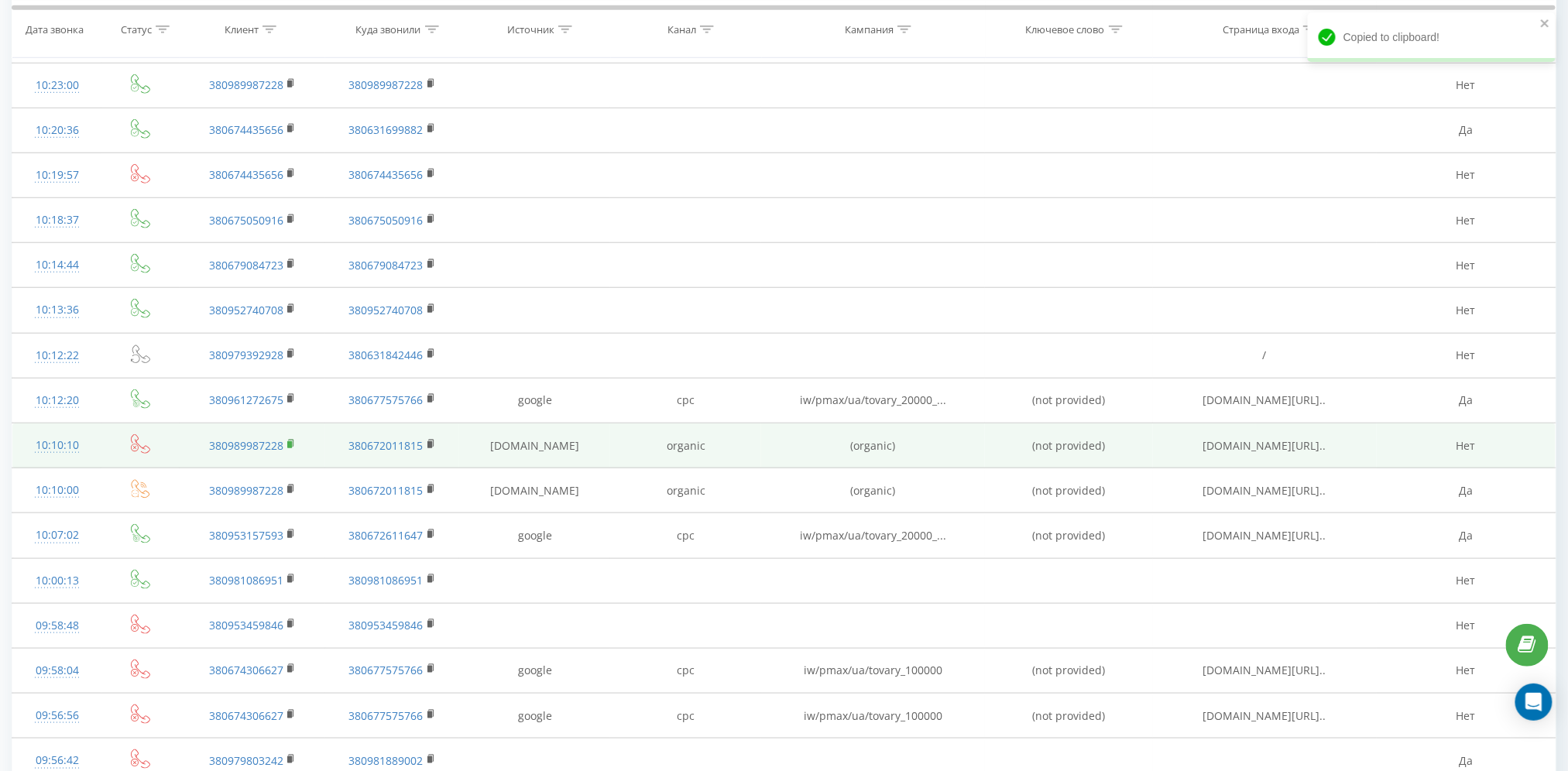
click at [294, 440] on icon at bounding box center [291, 444] width 9 height 11
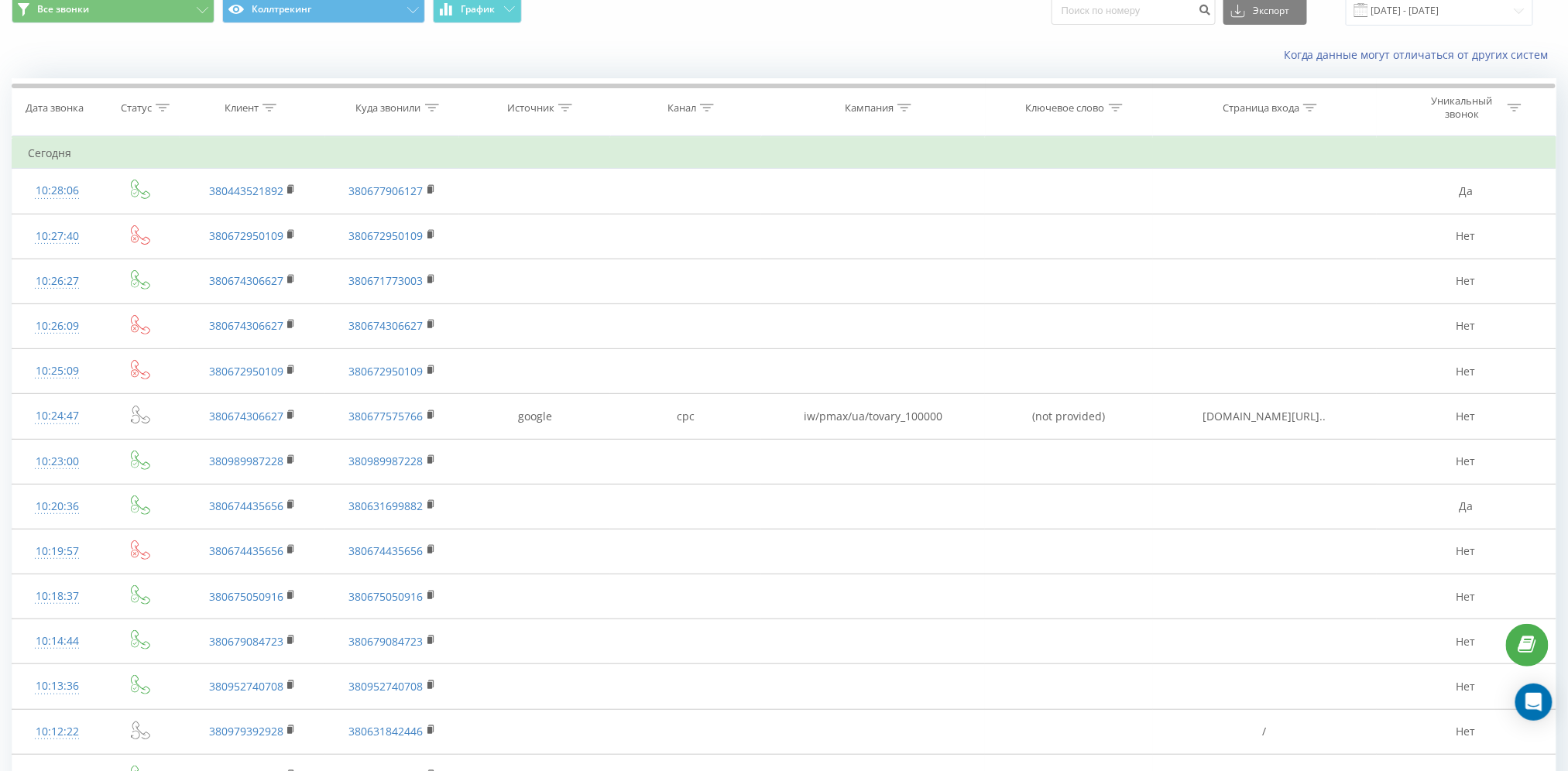
scroll to position [0, 0]
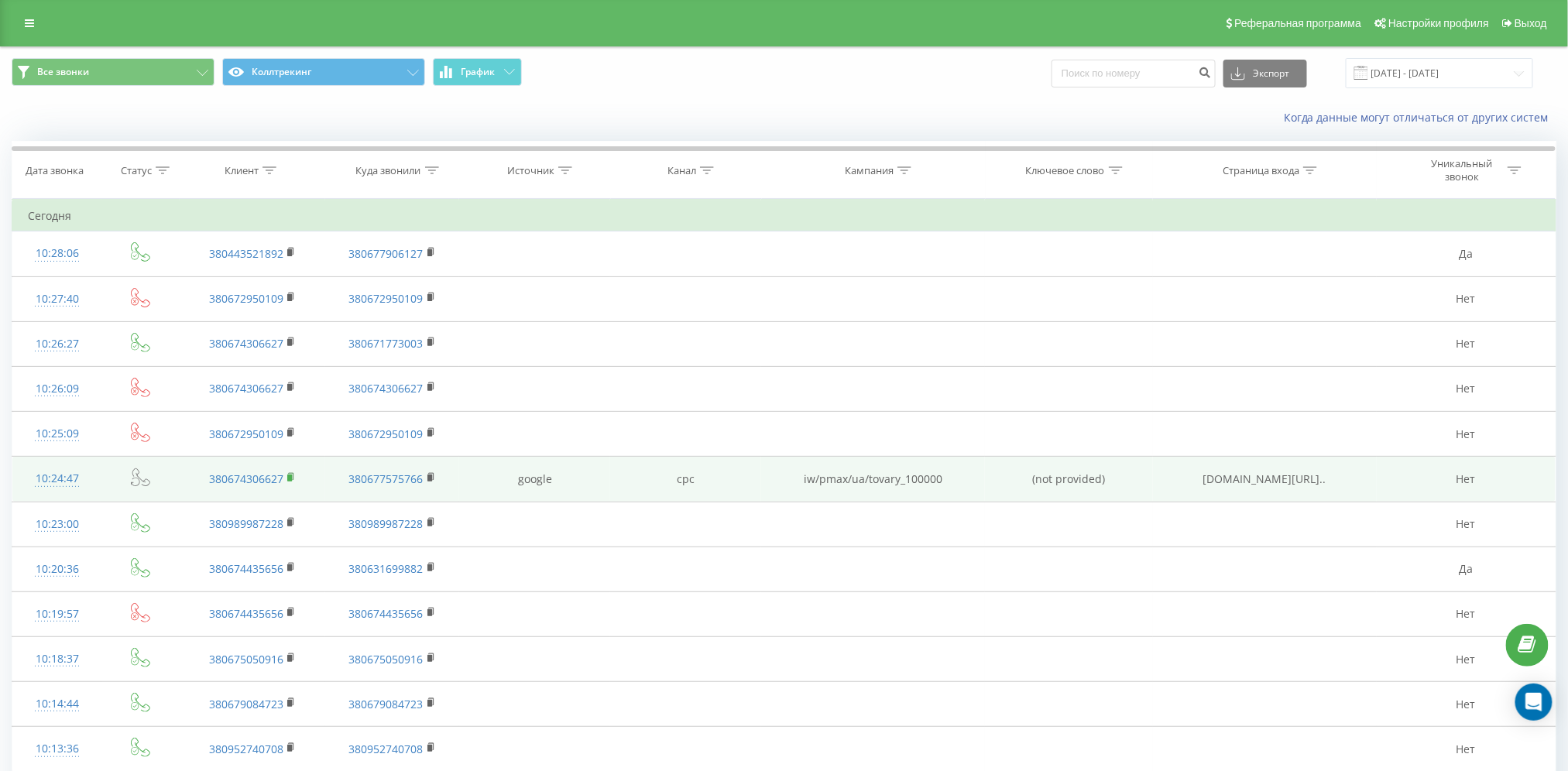
click at [293, 473] on icon at bounding box center [292, 475] width 6 height 7
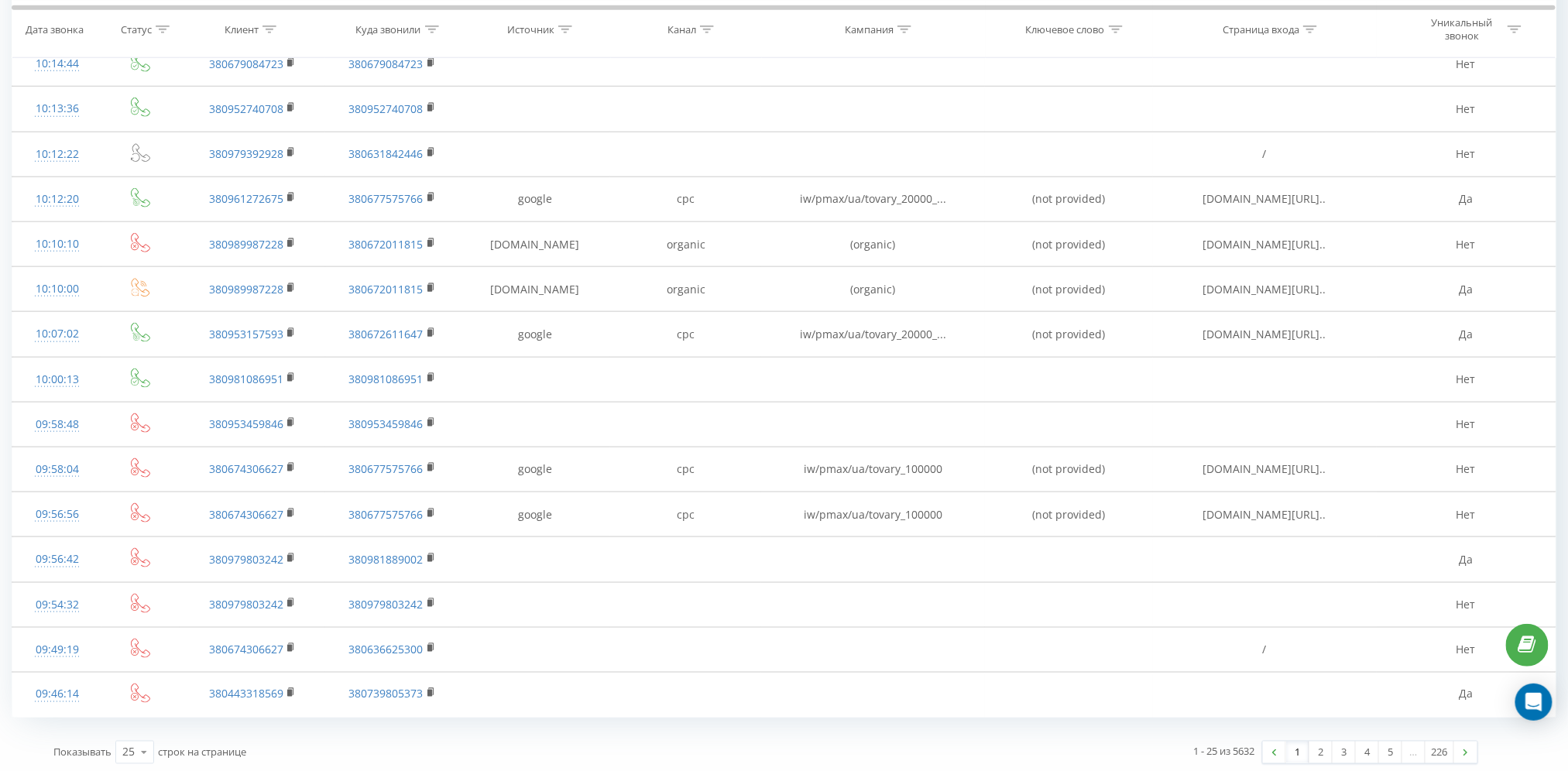
scroll to position [646, 0]
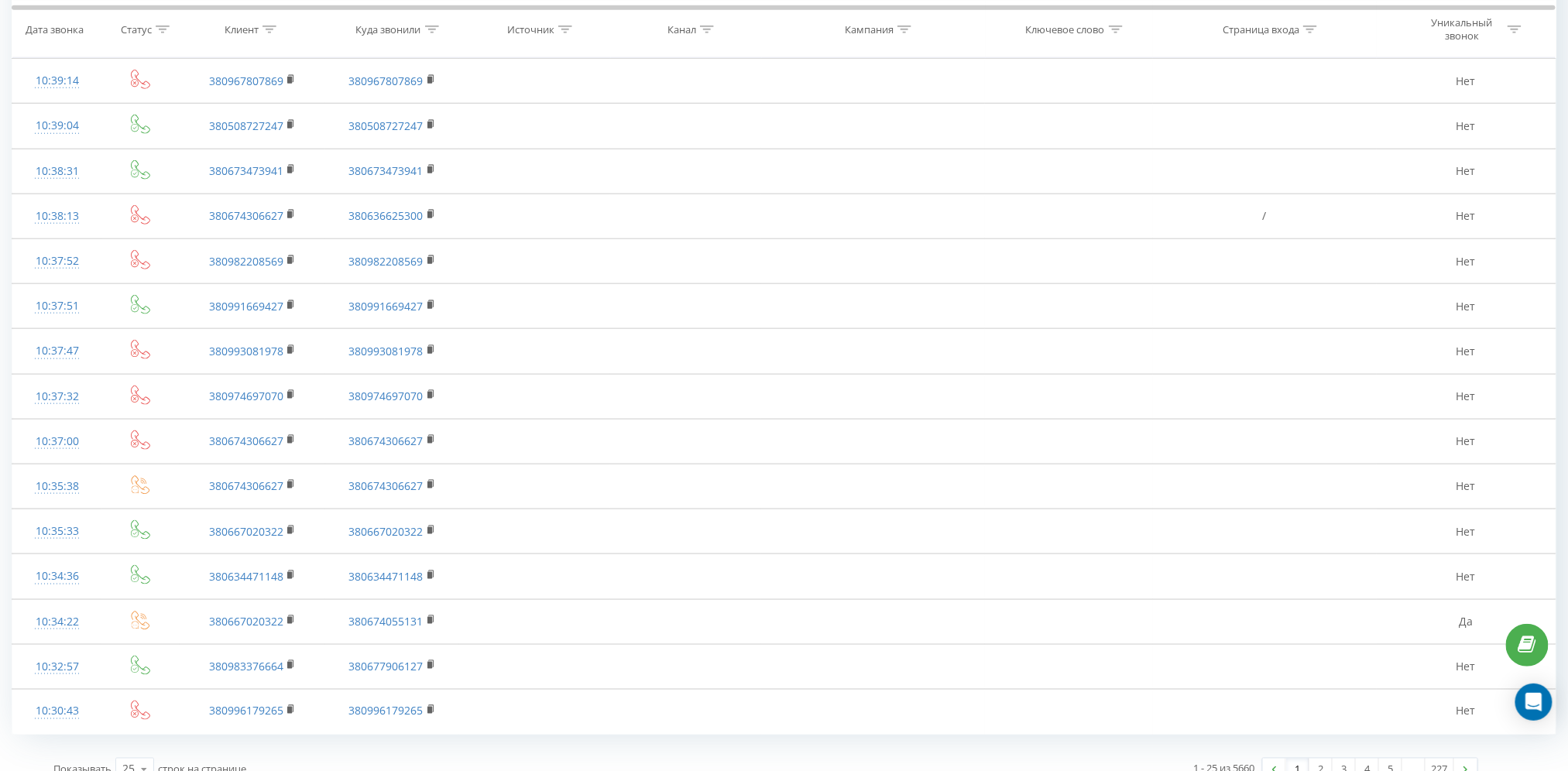
scroll to position [646, 0]
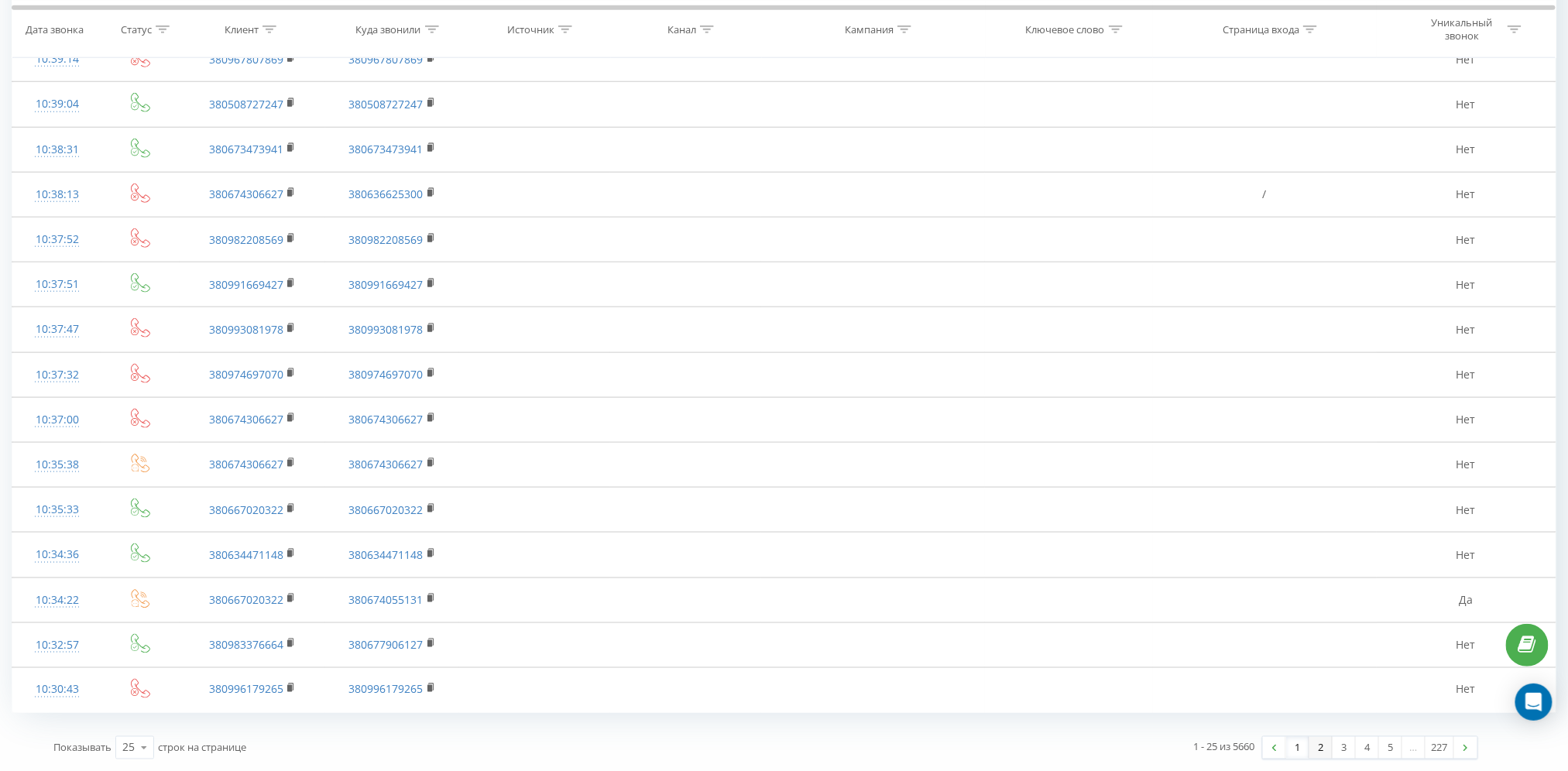
click at [1320, 744] on link "2" at bounding box center [1320, 747] width 23 height 22
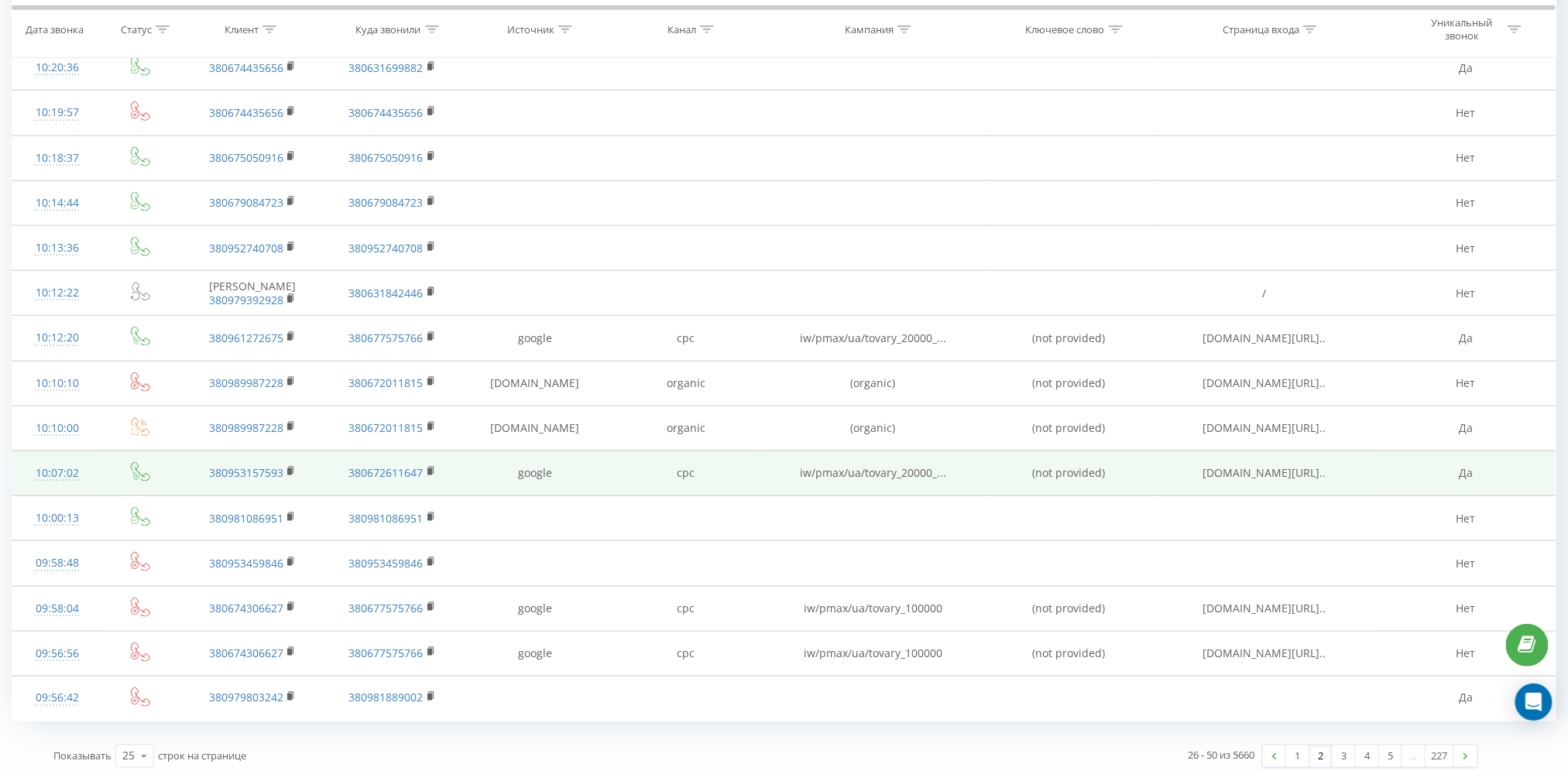
scroll to position [646, 0]
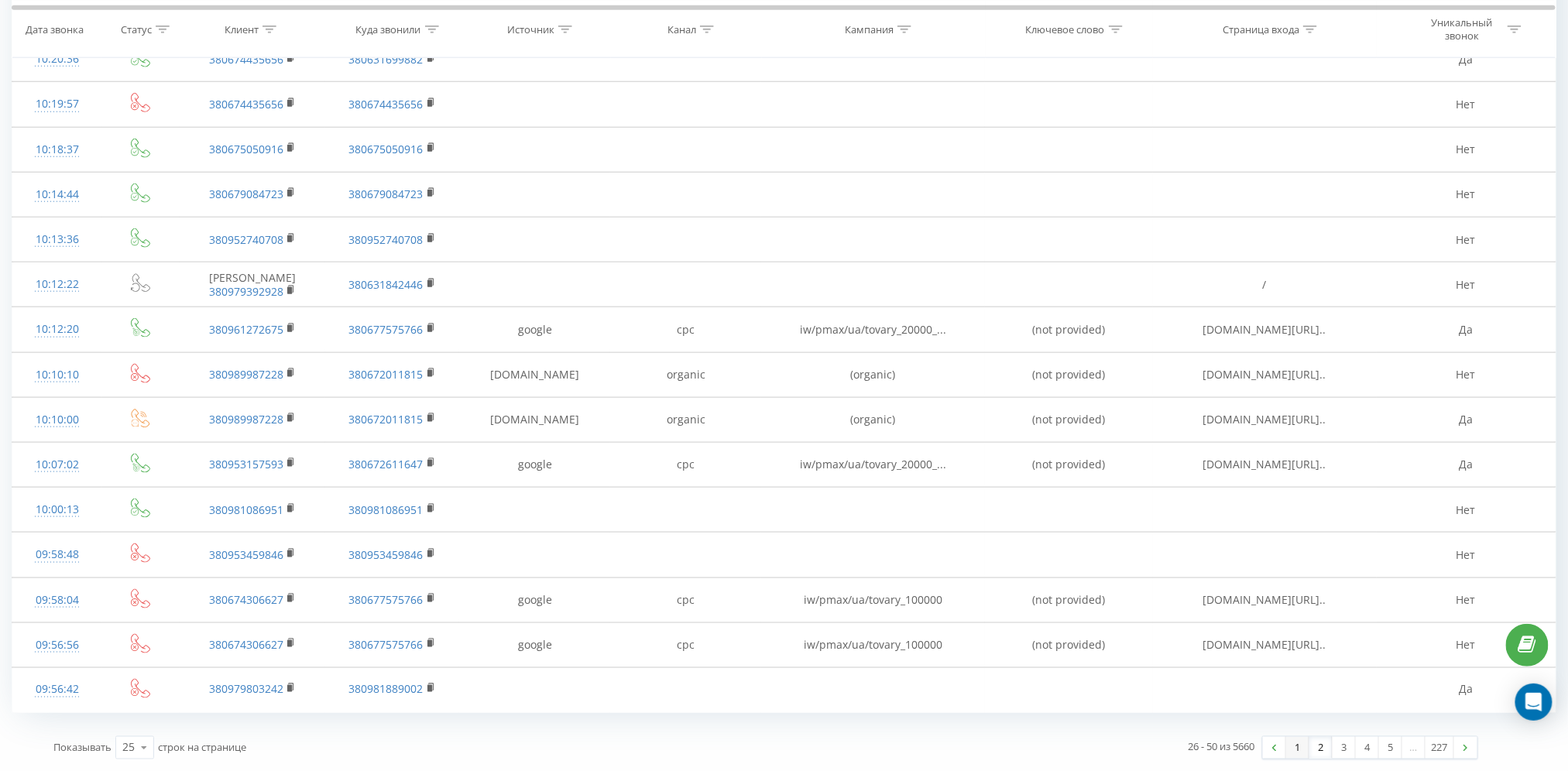
click at [1292, 753] on link "1" at bounding box center [1297, 747] width 23 height 22
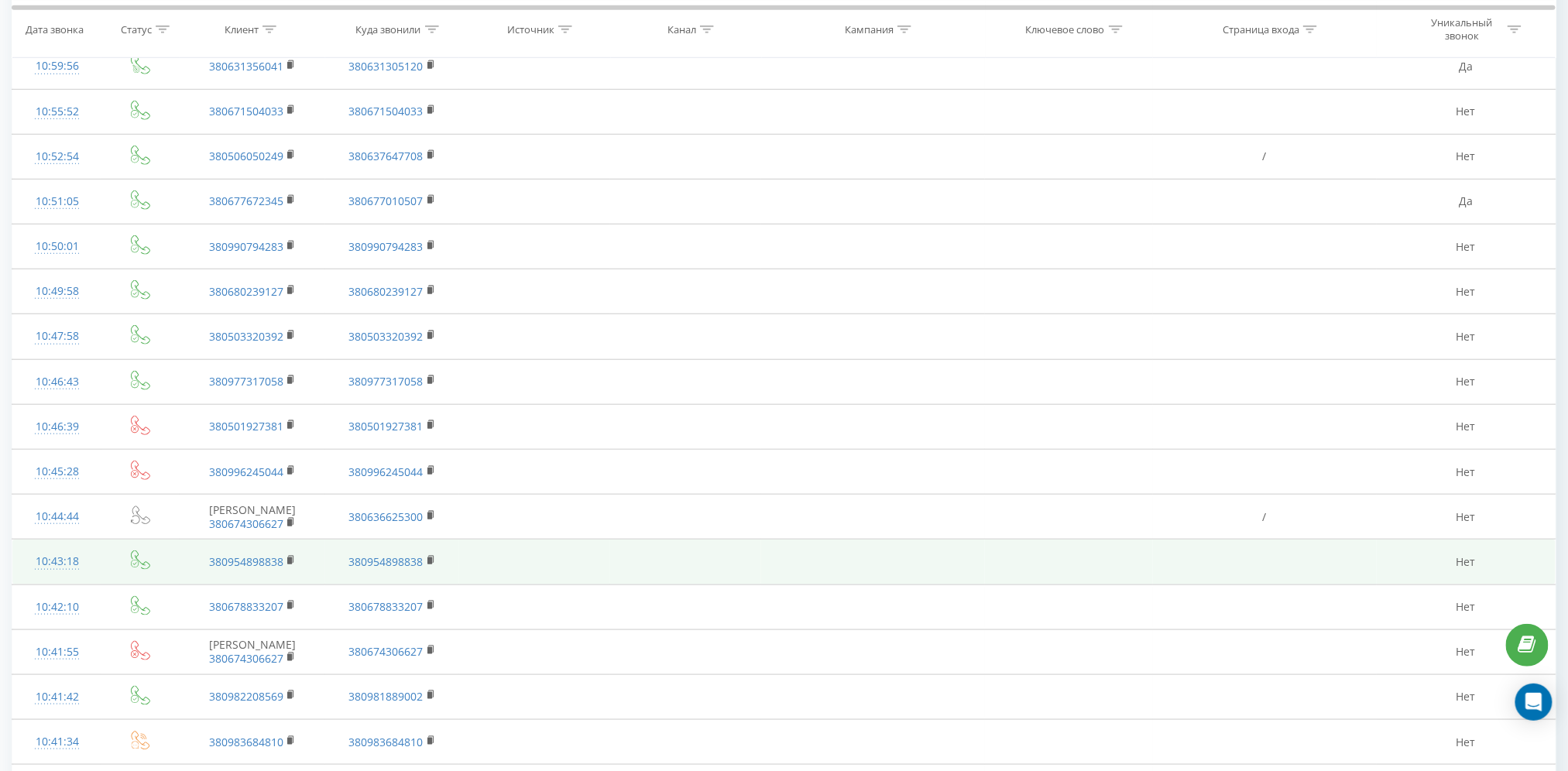
scroll to position [646, 0]
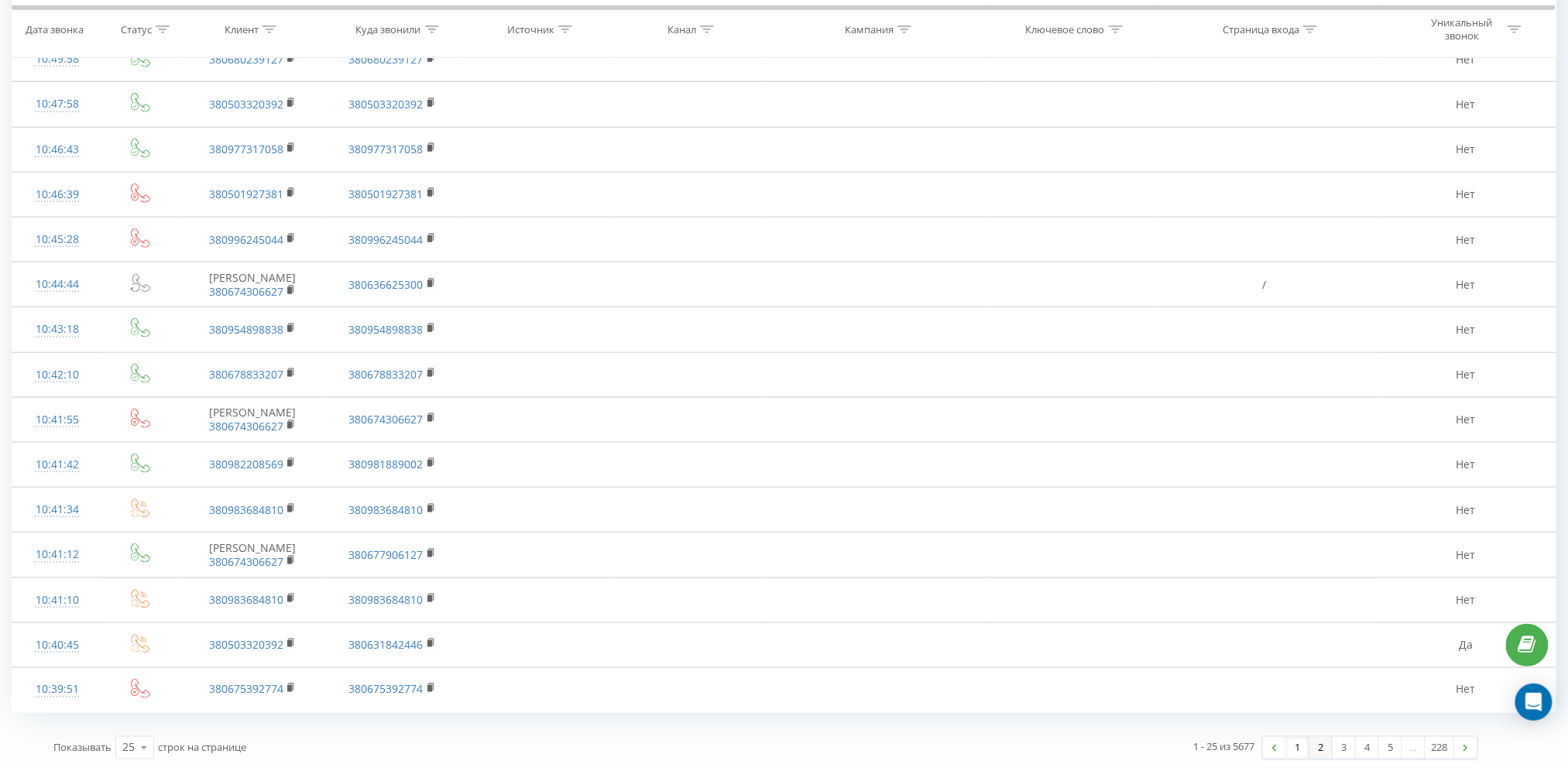
click at [1320, 749] on link "2" at bounding box center [1320, 747] width 23 height 22
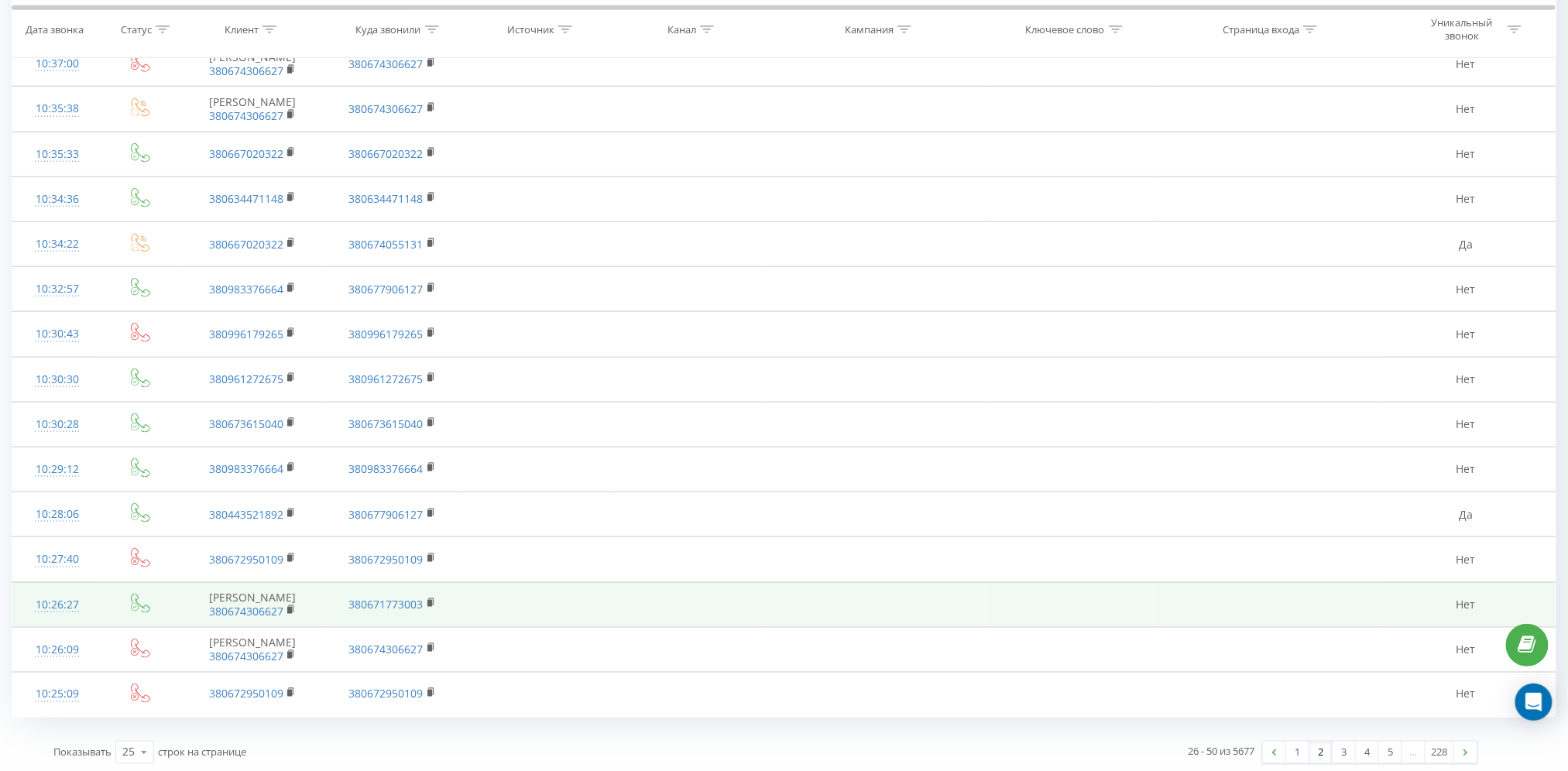
scroll to position [646, 0]
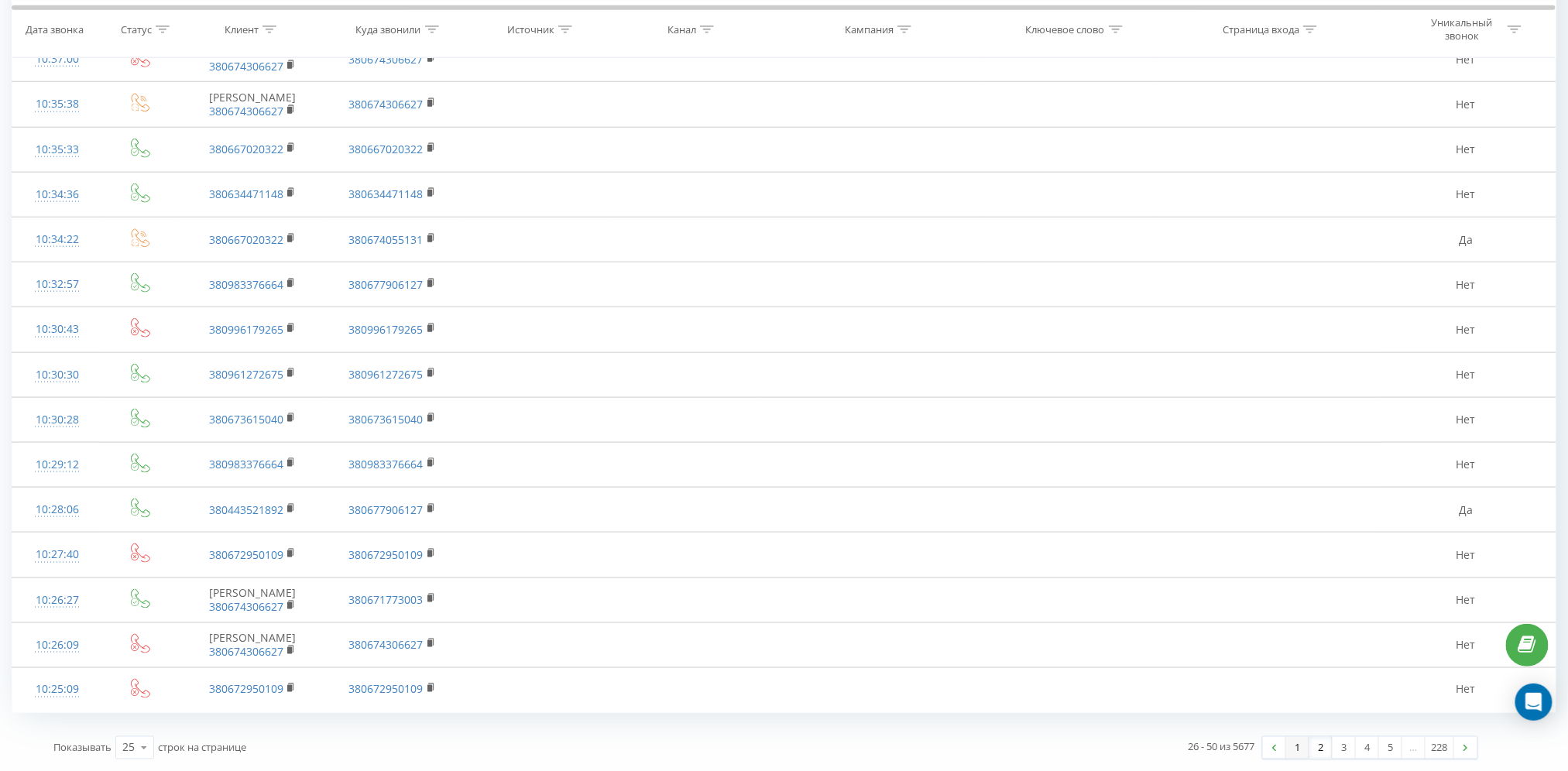
click at [1305, 747] on link "1" at bounding box center [1297, 747] width 23 height 22
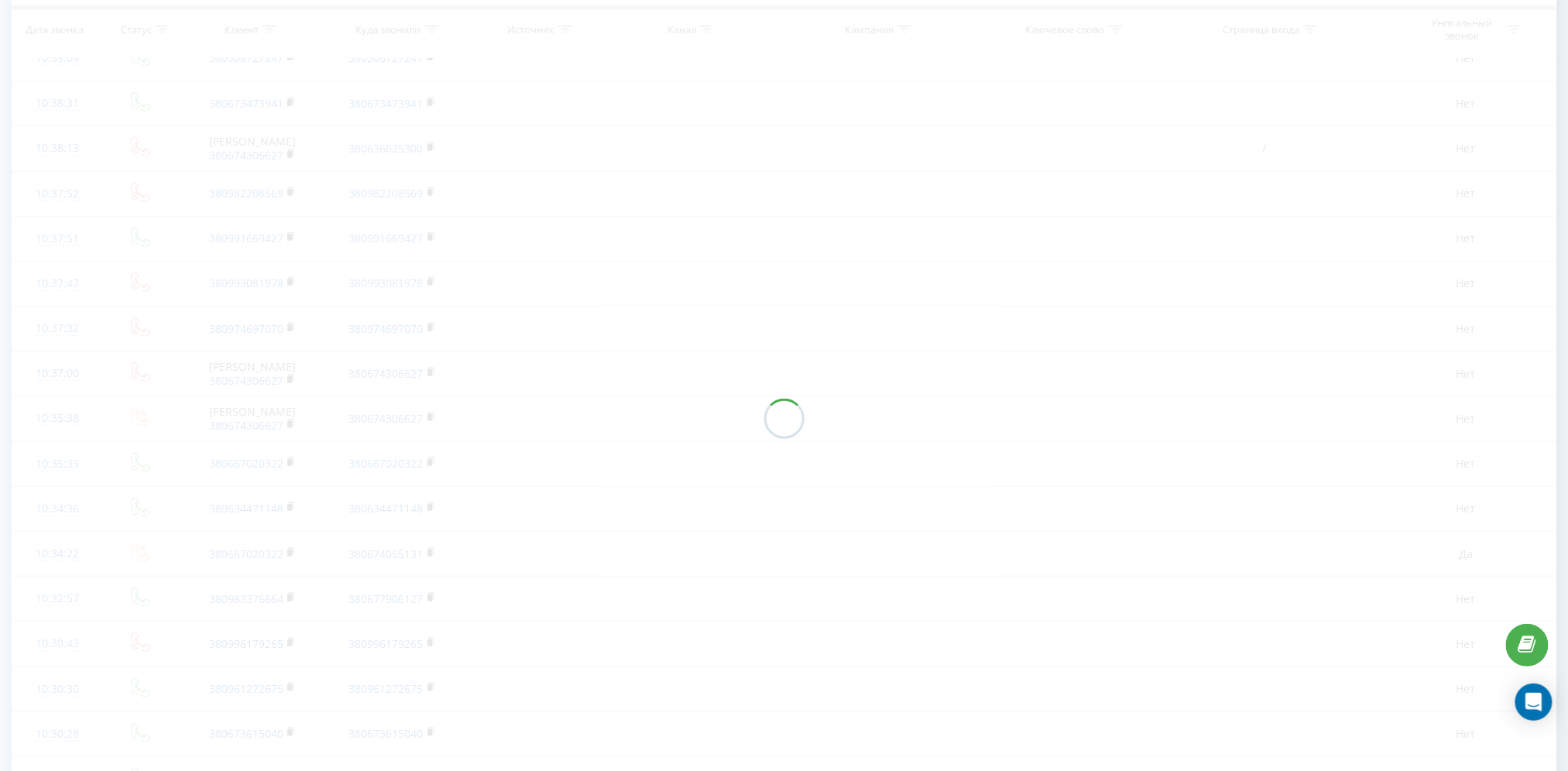
scroll to position [102, 0]
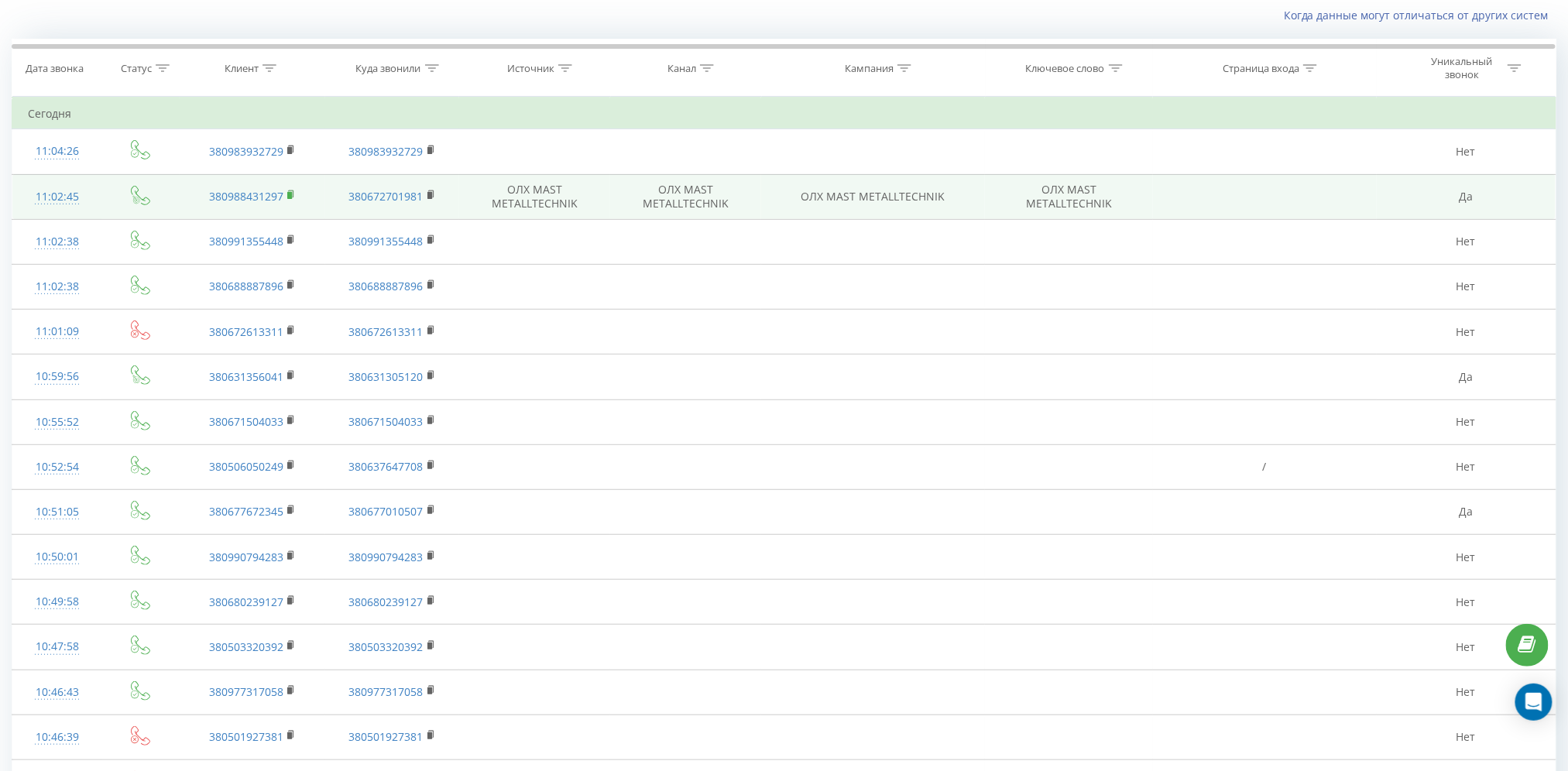
click at [290, 193] on rect at bounding box center [289, 195] width 5 height 7
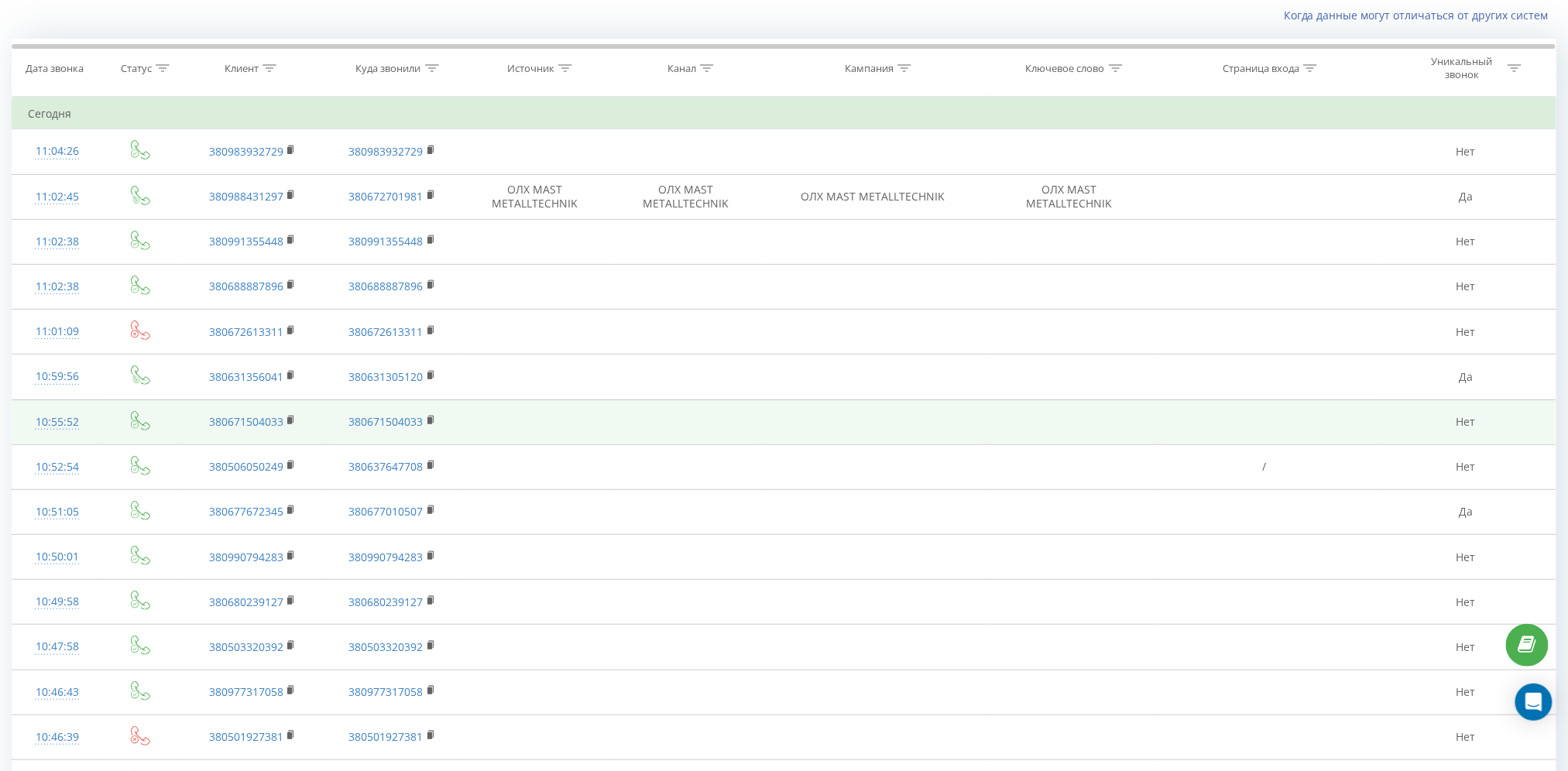
scroll to position [0, 0]
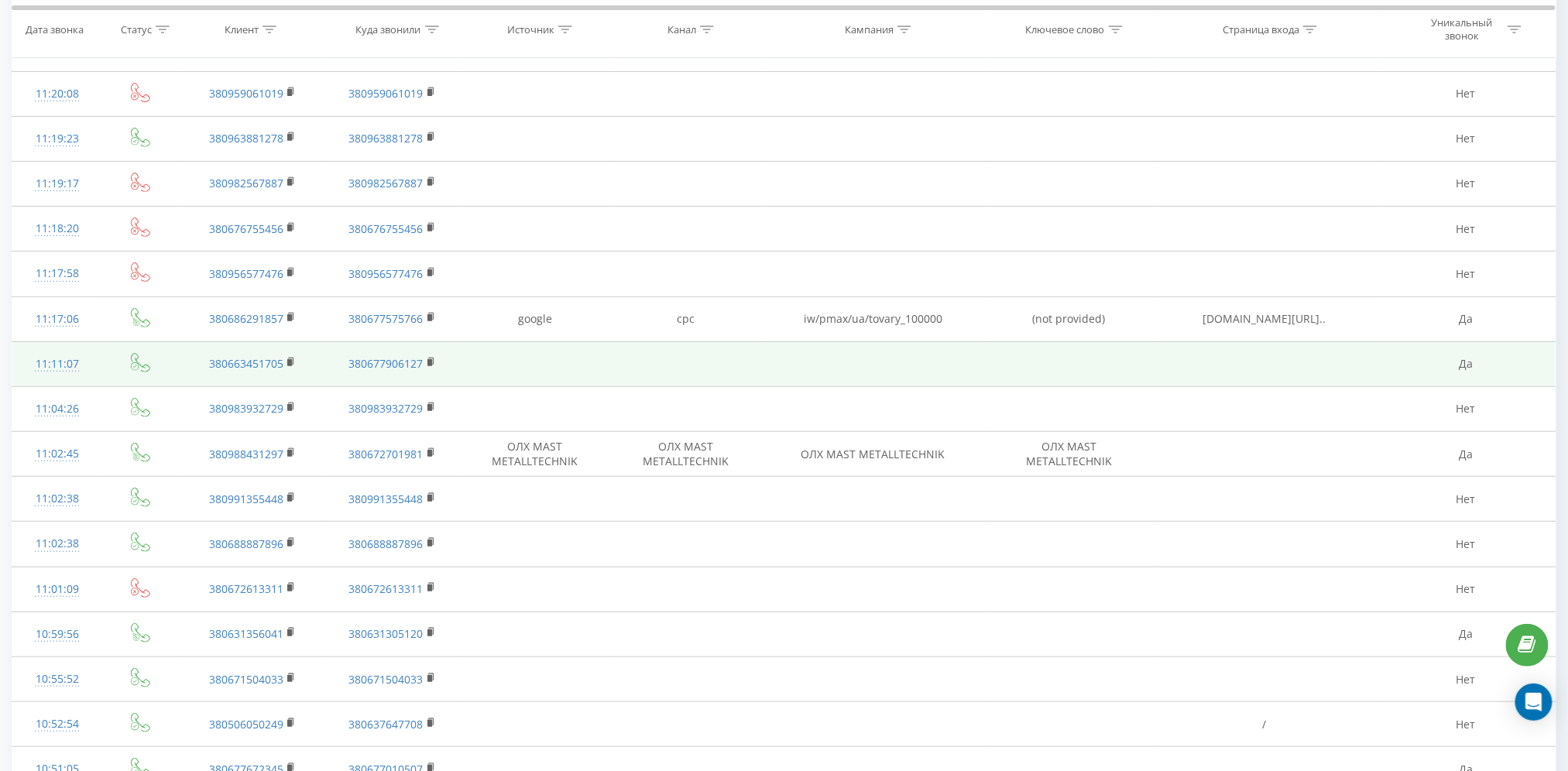
scroll to position [206, 0]
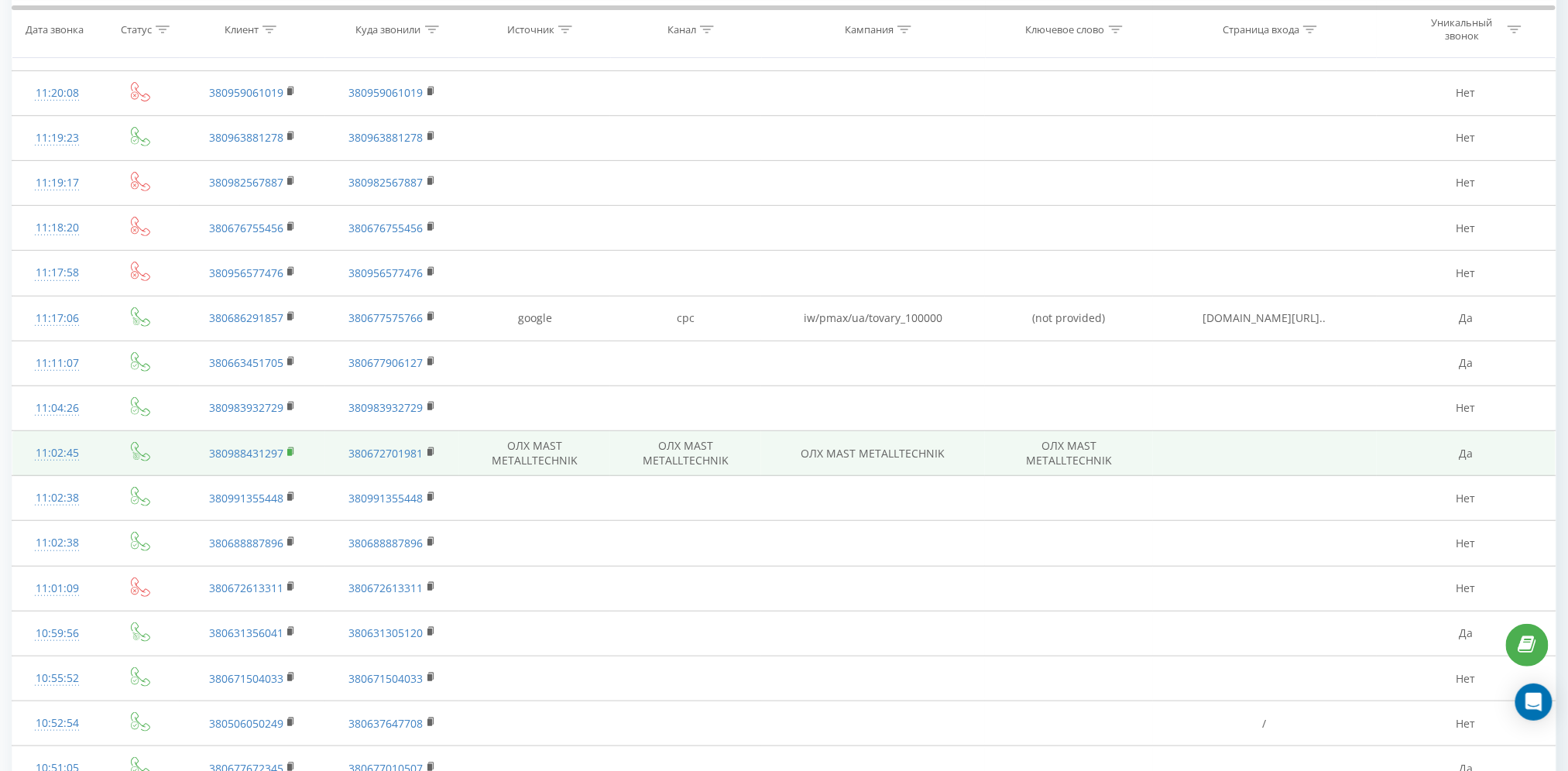
click at [287, 447] on icon at bounding box center [291, 452] width 9 height 11
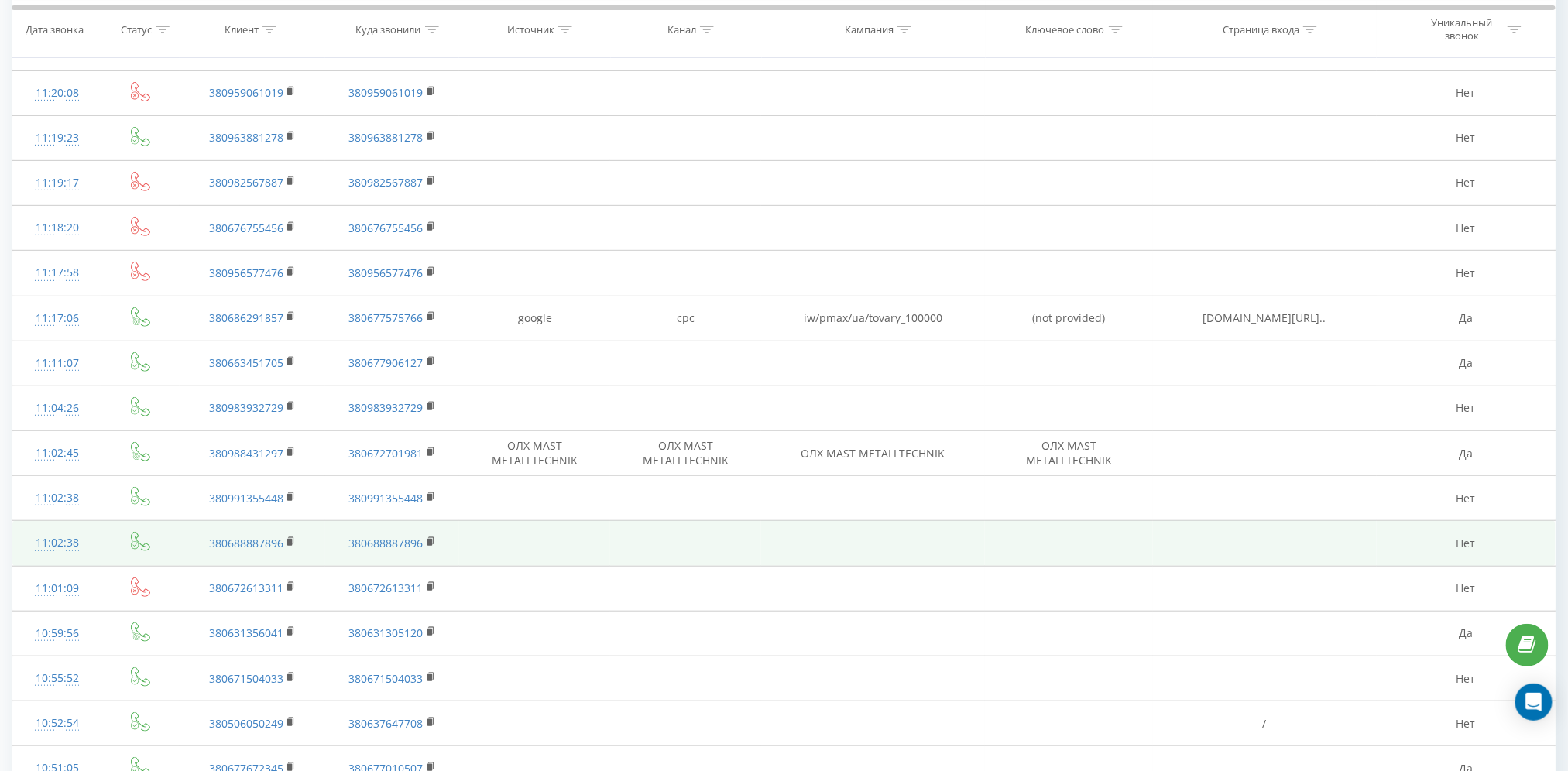
click at [1060, 546] on td at bounding box center [1069, 543] width 168 height 45
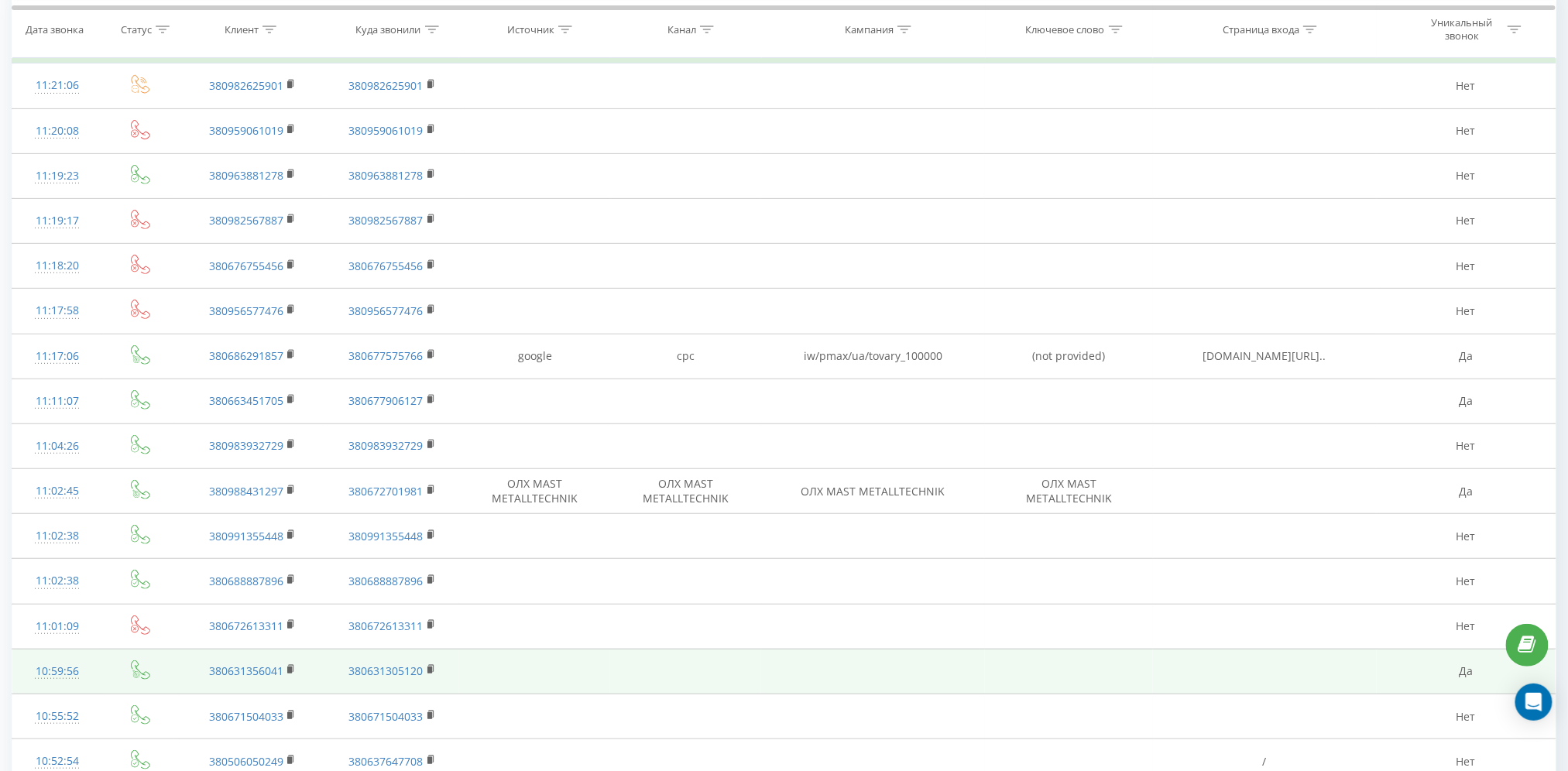
scroll to position [310, 0]
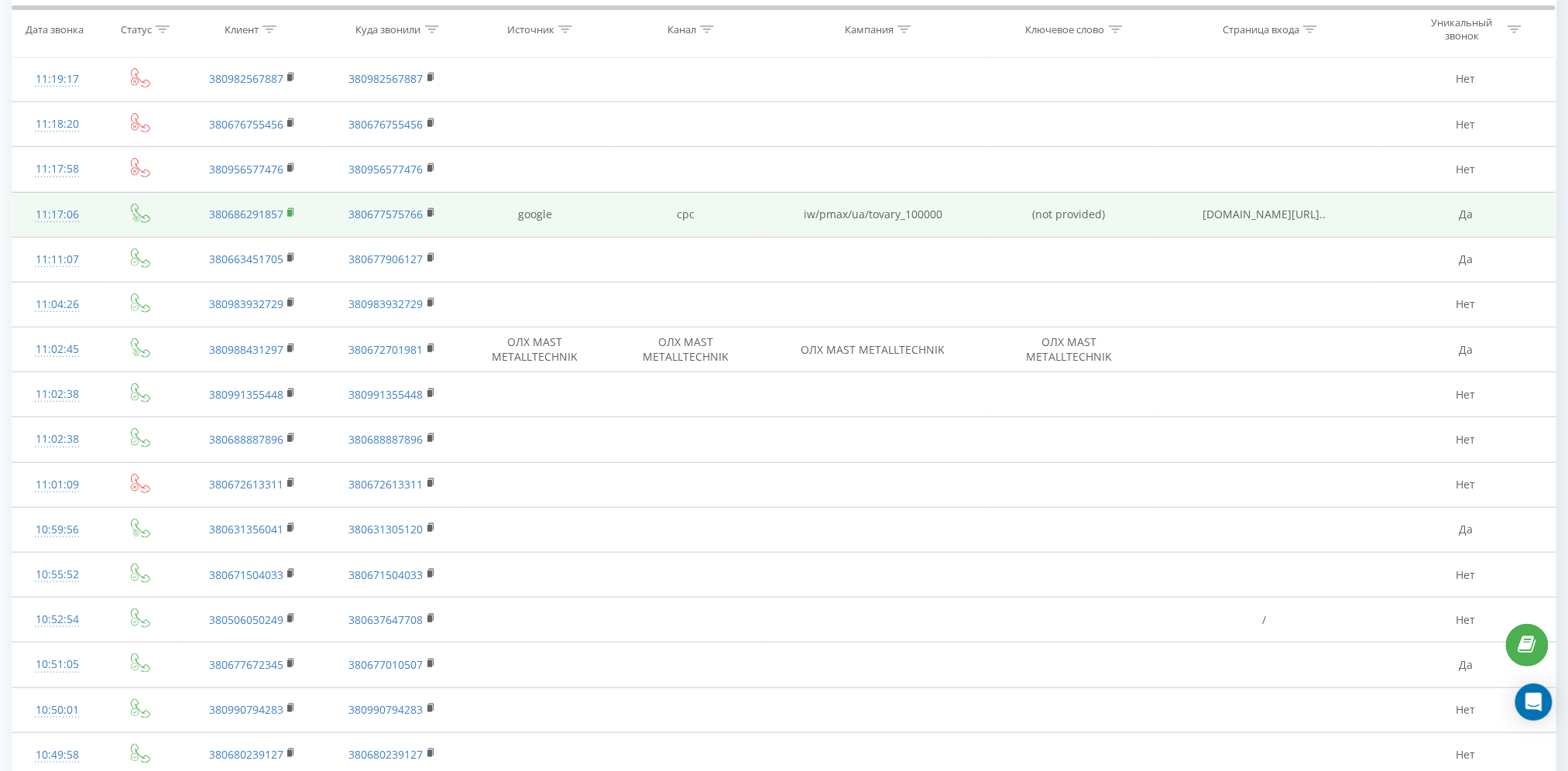
click at [293, 215] on icon at bounding box center [291, 212] width 9 height 11
